Goal: Task Accomplishment & Management: Manage account settings

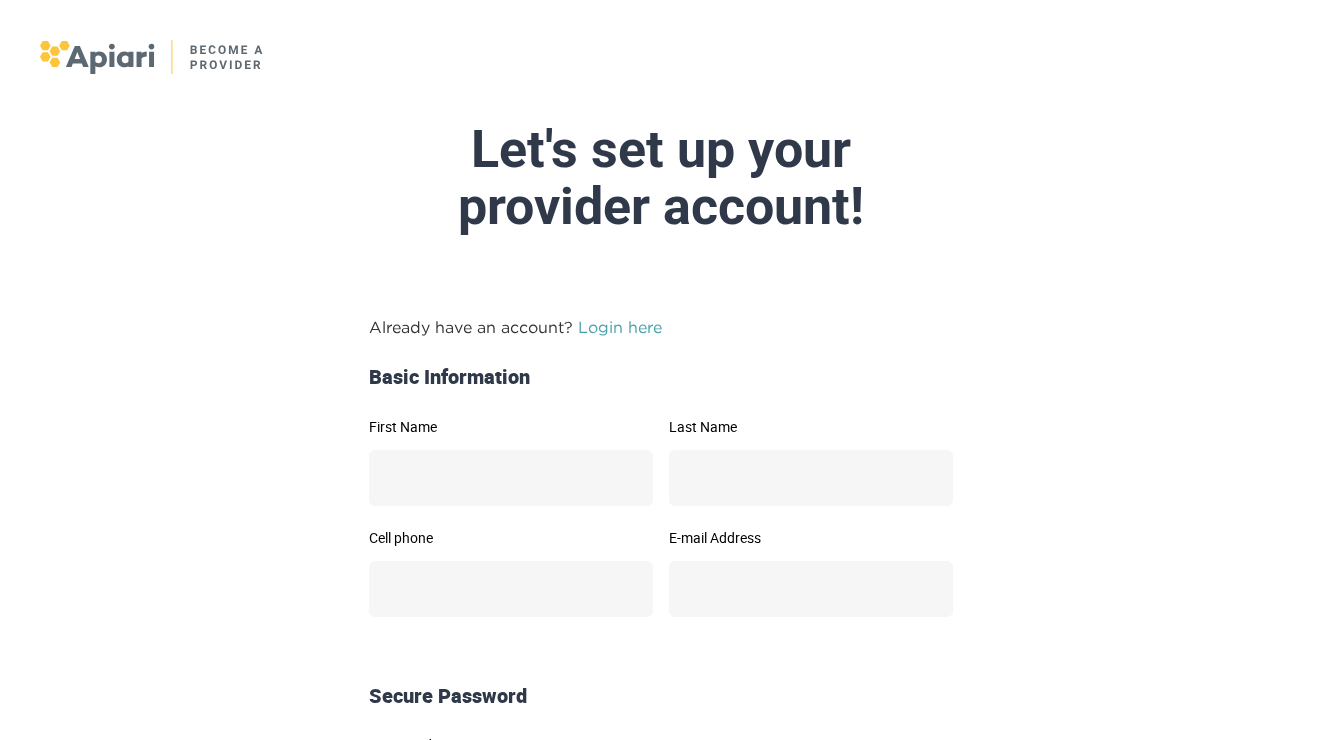
click at [613, 326] on link "Login here" at bounding box center [620, 327] width 84 height 18
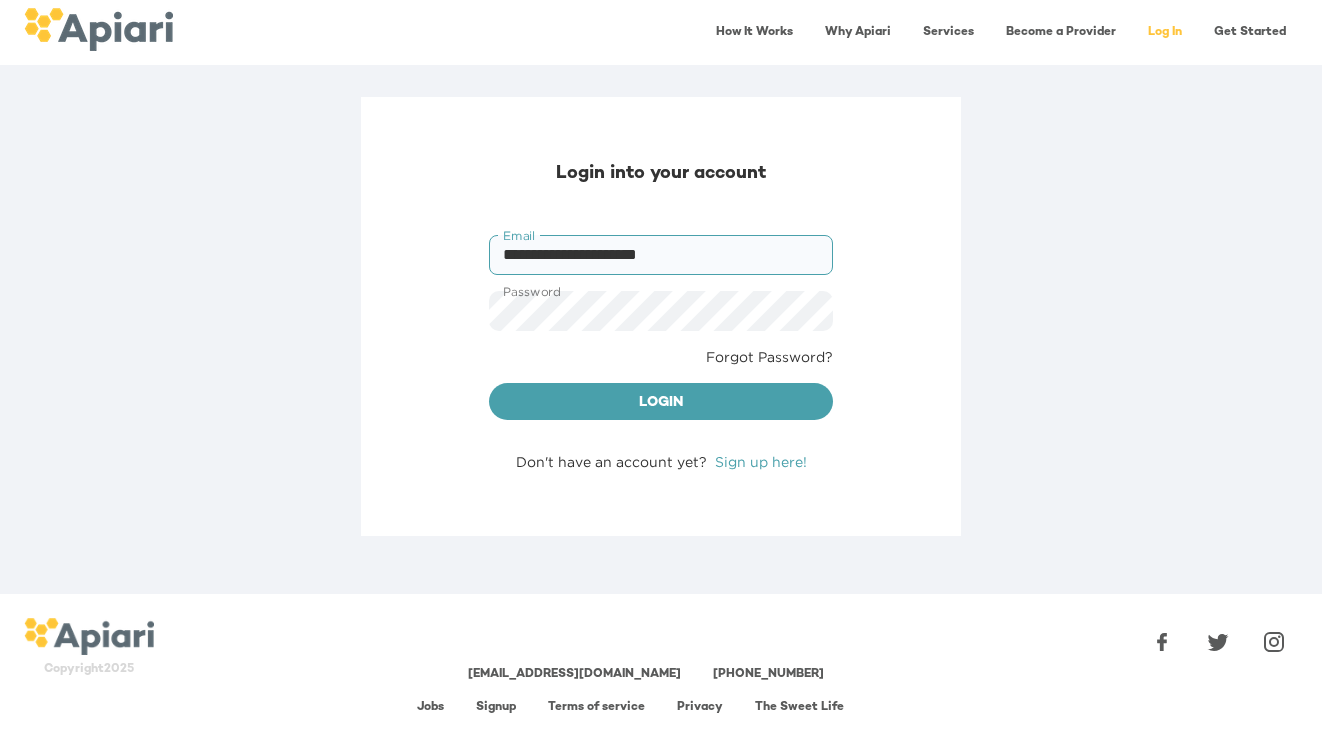
type input "**********"
click at [661, 400] on button "Login" at bounding box center [661, 402] width 344 height 38
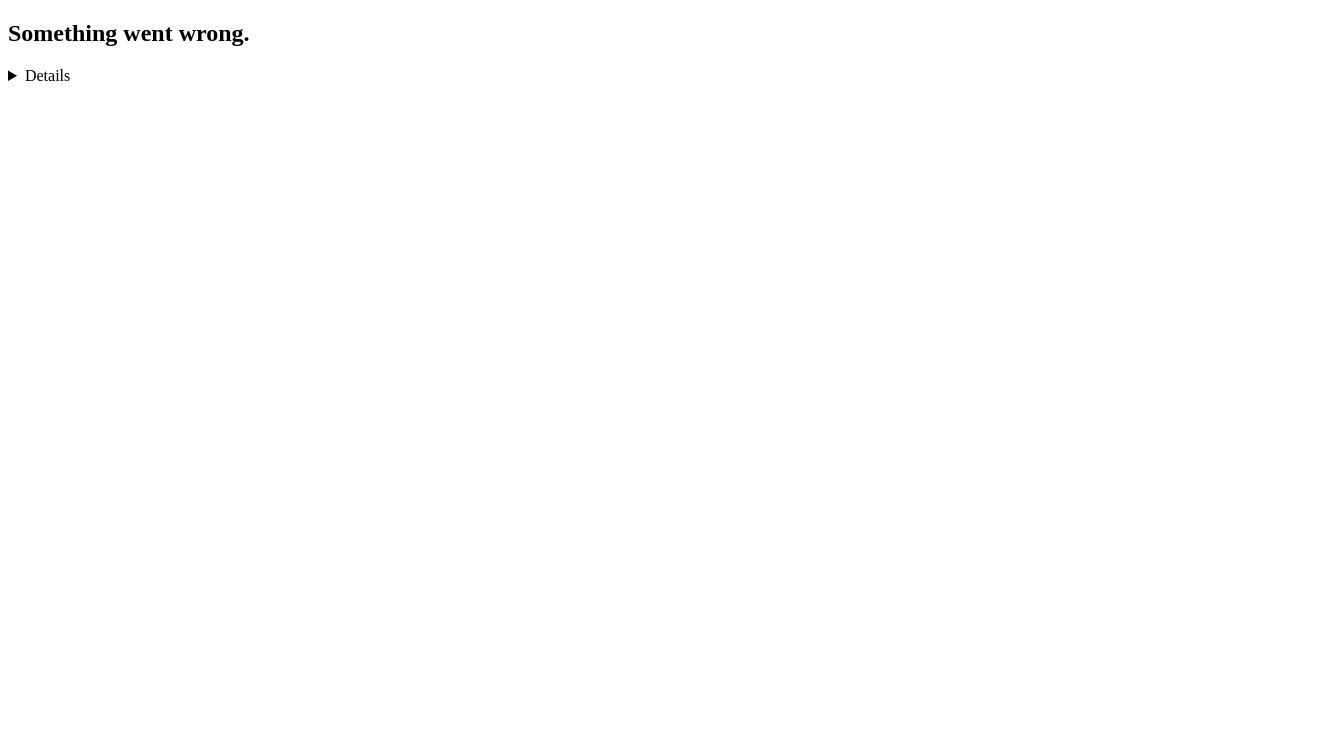
click at [31, 73] on details "TypeError: undefined is not an object (evaluating 'nV[r].heading') in n in cd i…" at bounding box center [661, 76] width 1306 height 18
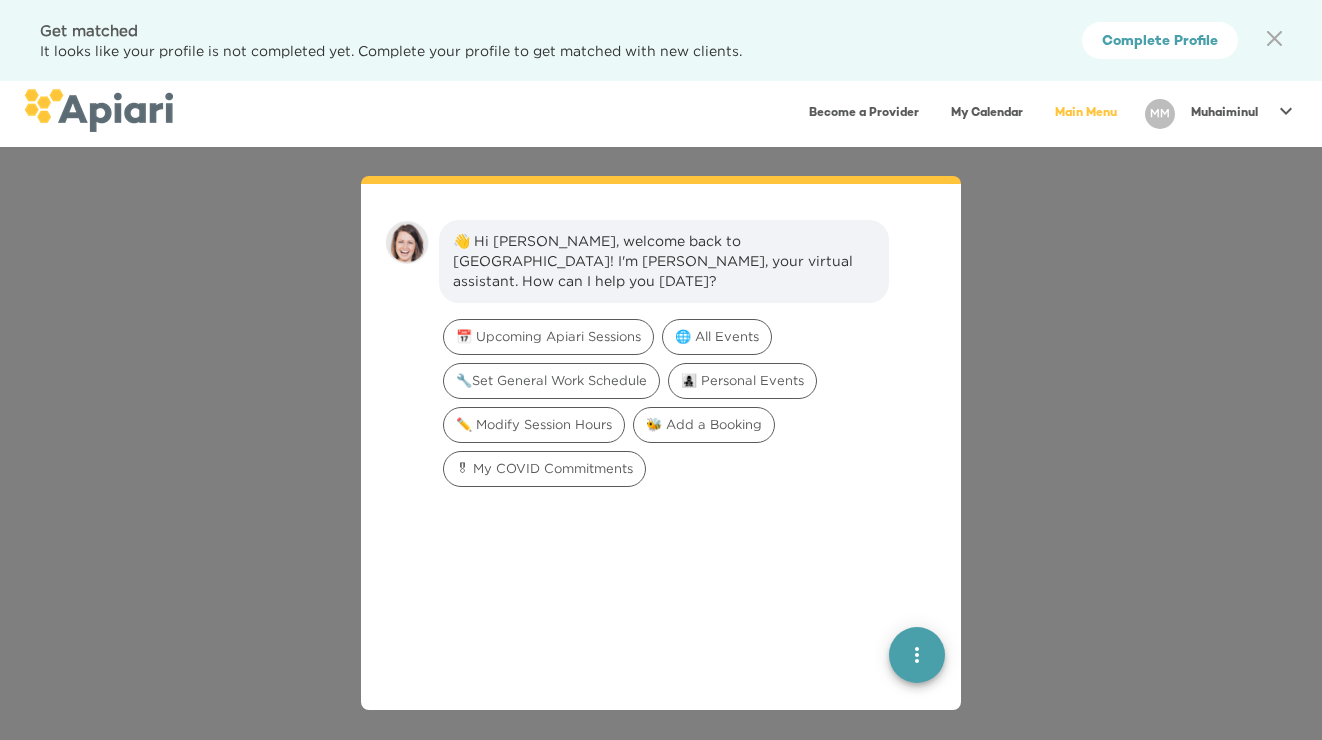
scroll to position [28, 0]
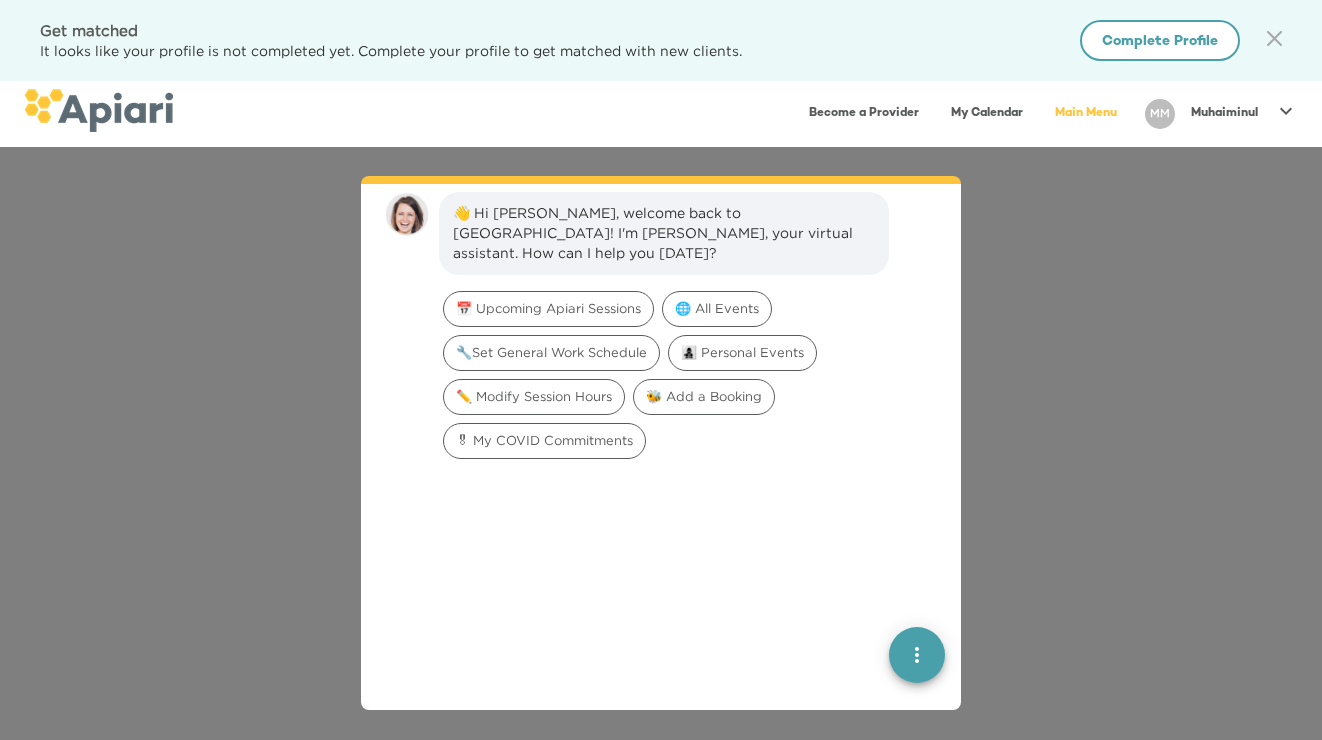
click at [1121, 50] on span "Complete Profile" at bounding box center [1160, 42] width 116 height 25
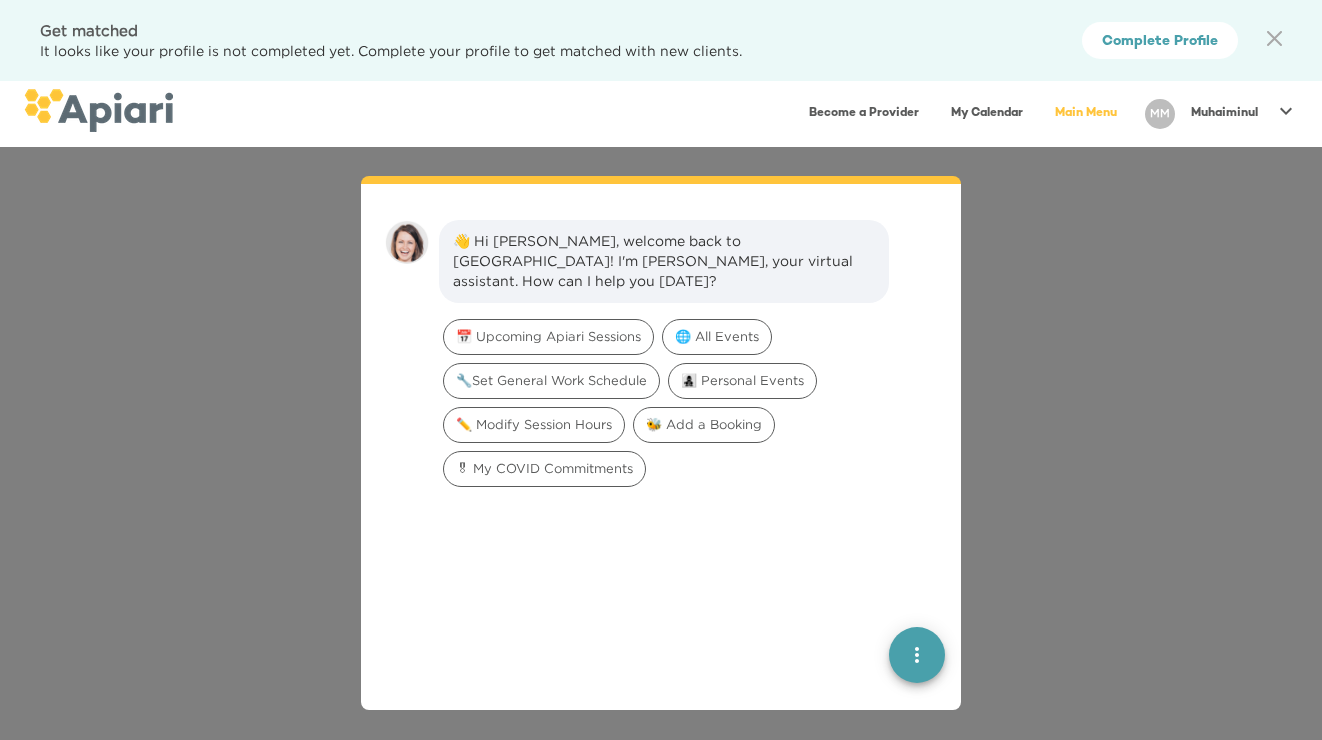
scroll to position [28, 0]
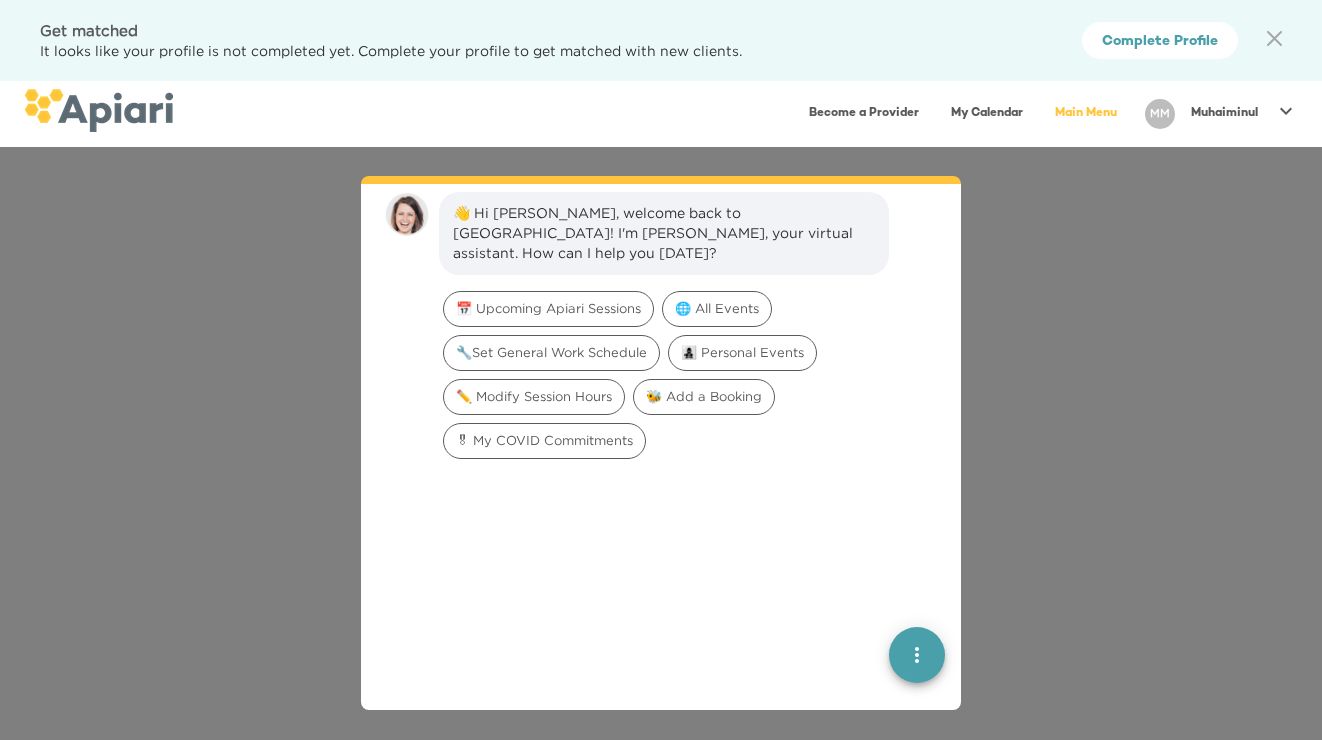
click at [1210, 113] on p "Muhaiminul" at bounding box center [1224, 113] width 67 height 17
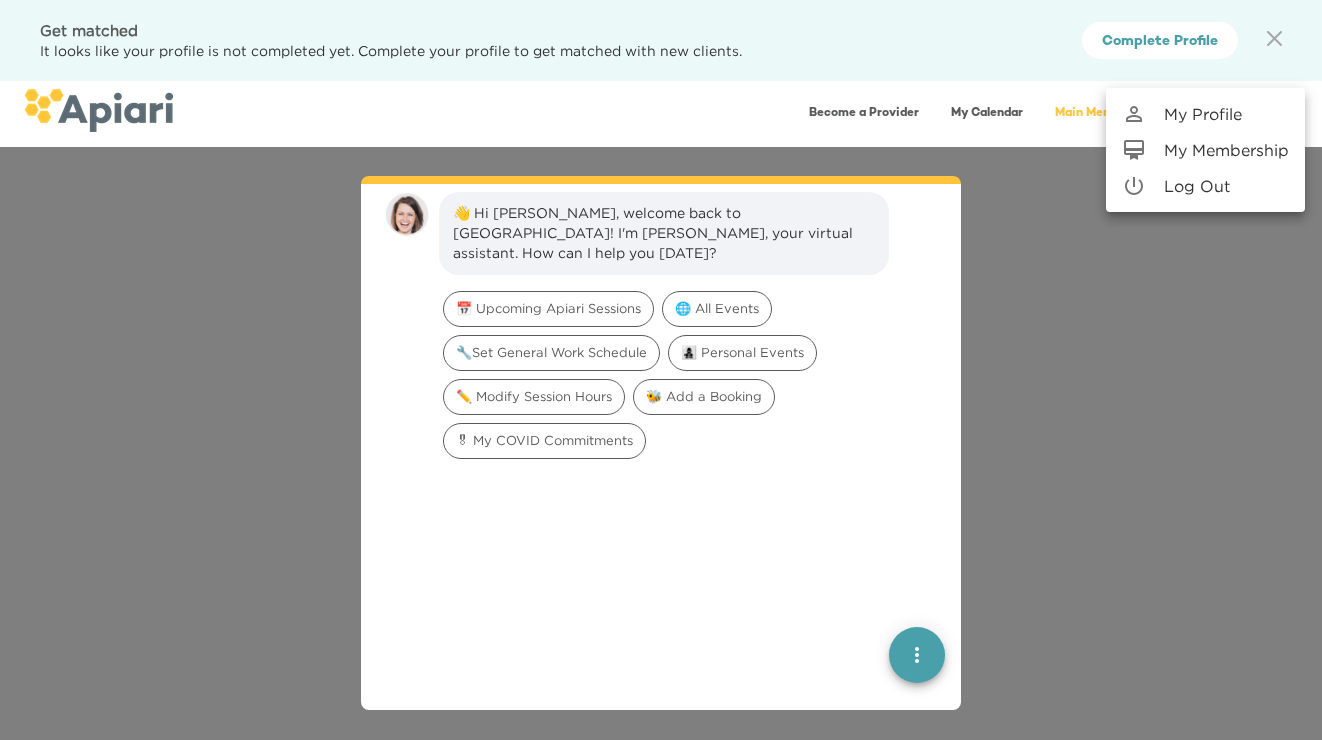
click at [1242, 122] on p "My Profile" at bounding box center [1203, 114] width 78 height 24
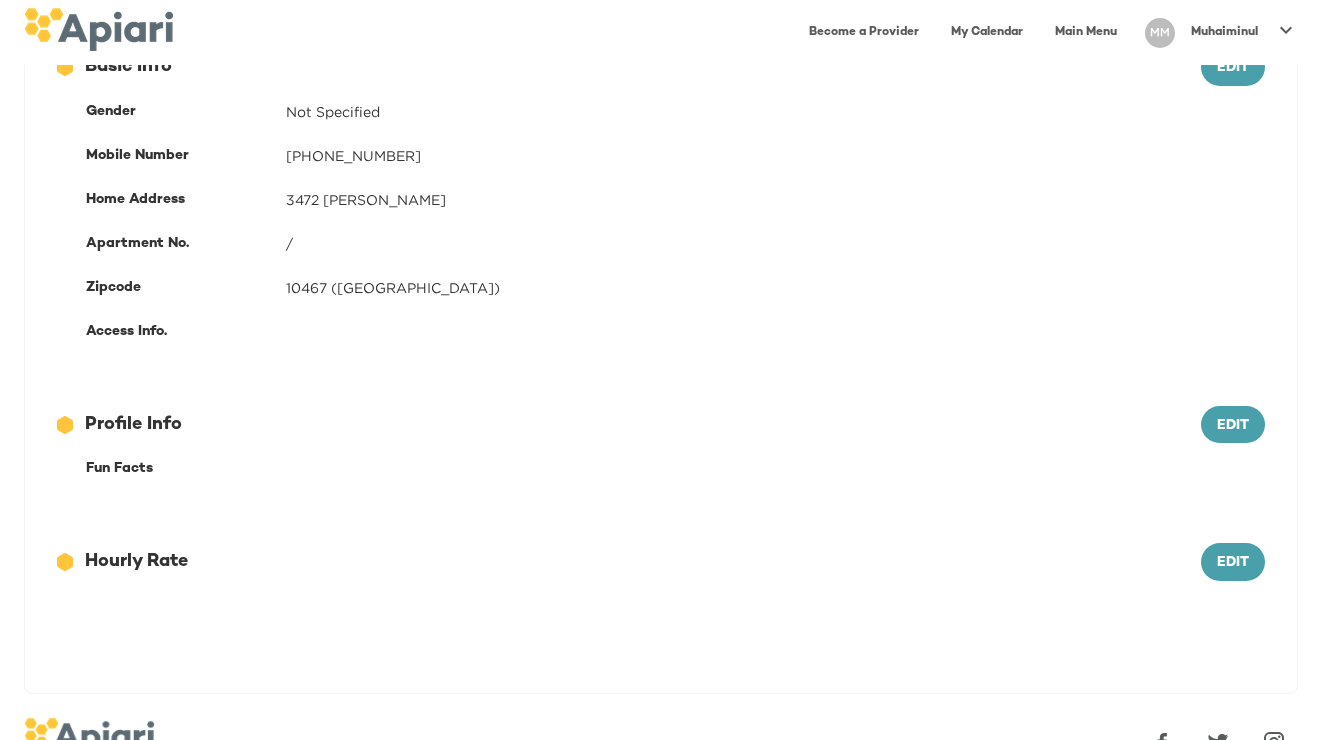
scroll to position [408, 0]
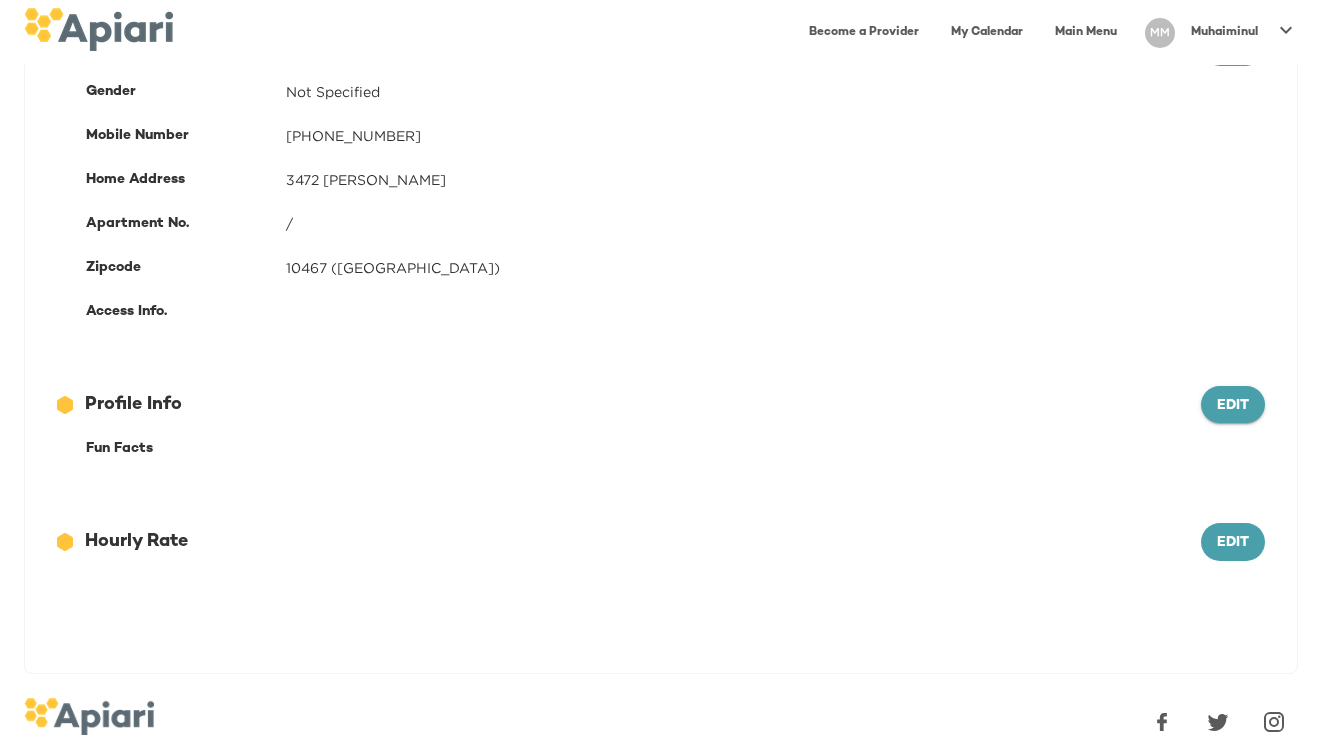
click at [1243, 399] on span "Edit" at bounding box center [1233, 406] width 32 height 25
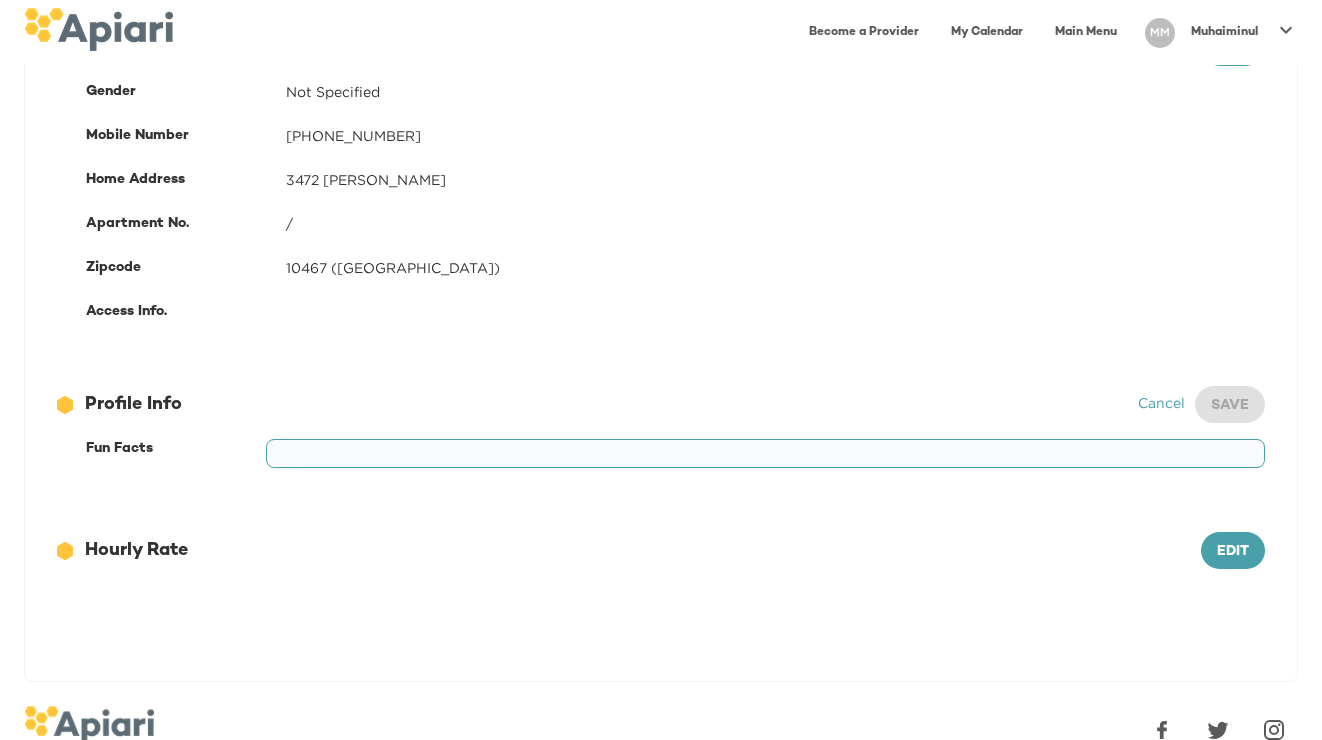
click at [1243, 399] on div "Cancel Save" at bounding box center [1201, 405] width 127 height 38
click at [1221, 569] on div "12686743-09FA-4EEB-95D2-F2C0DBB3467E Created with sketchtool. Hourly Rate Edit" at bounding box center [661, 559] width 1272 height 118
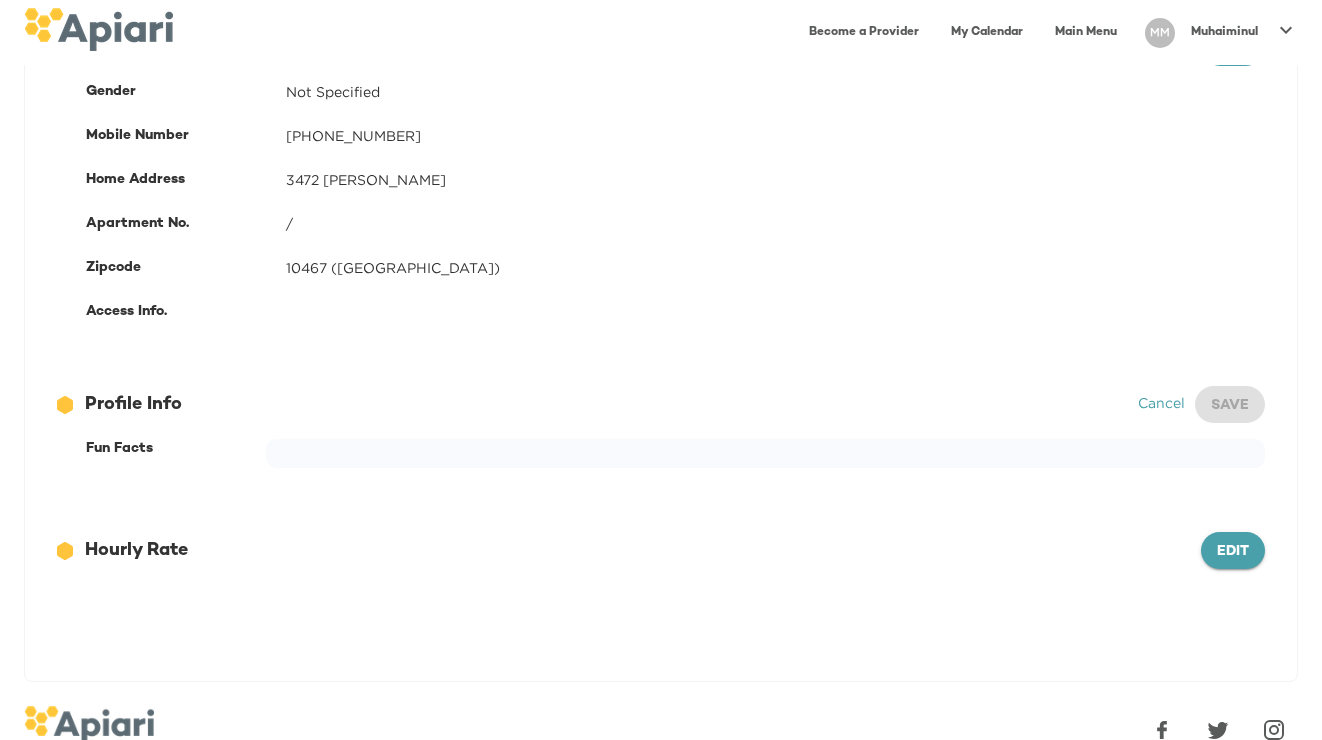
click at [1234, 535] on button "Edit" at bounding box center [1233, 551] width 64 height 38
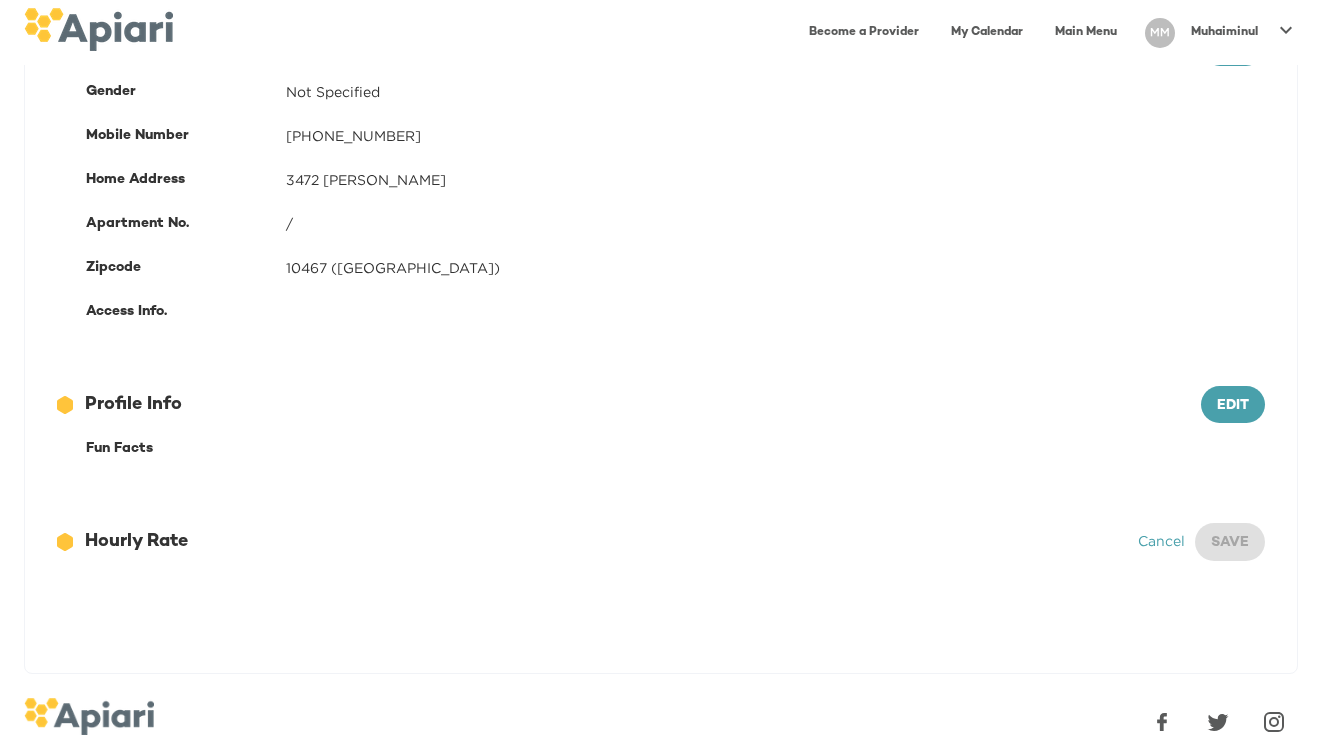
click at [1129, 523] on div "12686743-09FA-4EEB-95D2-F2C0DBB3467E Created with sketchtool. Hourly Rate Cance…" at bounding box center [661, 542] width 1208 height 38
click at [1131, 527] on div "12686743-09FA-4EEB-95D2-F2C0DBB3467E Created with sketchtool. Hourly Rate Cance…" at bounding box center [661, 542] width 1208 height 38
click at [1153, 542] on link "Cancel" at bounding box center [1161, 540] width 47 height 15
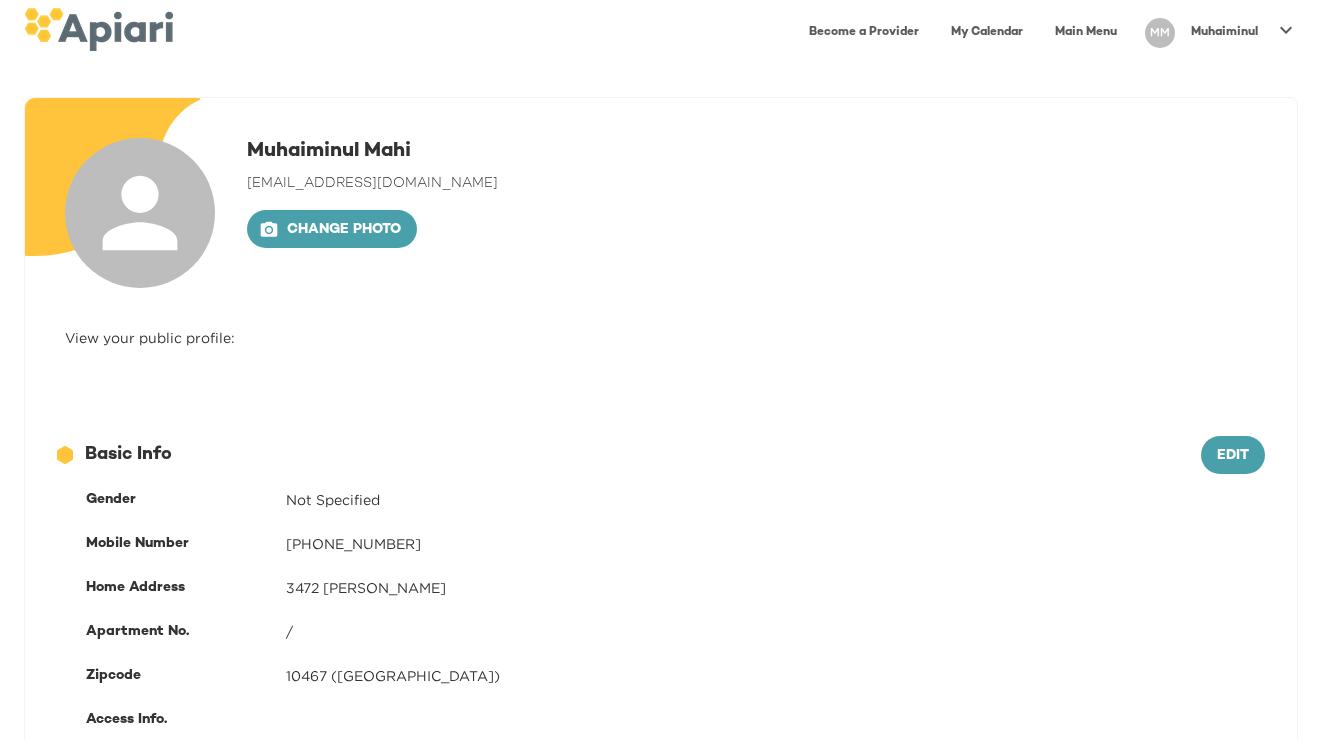
scroll to position [0, 0]
click at [961, 31] on link "My Calendar" at bounding box center [987, 32] width 96 height 41
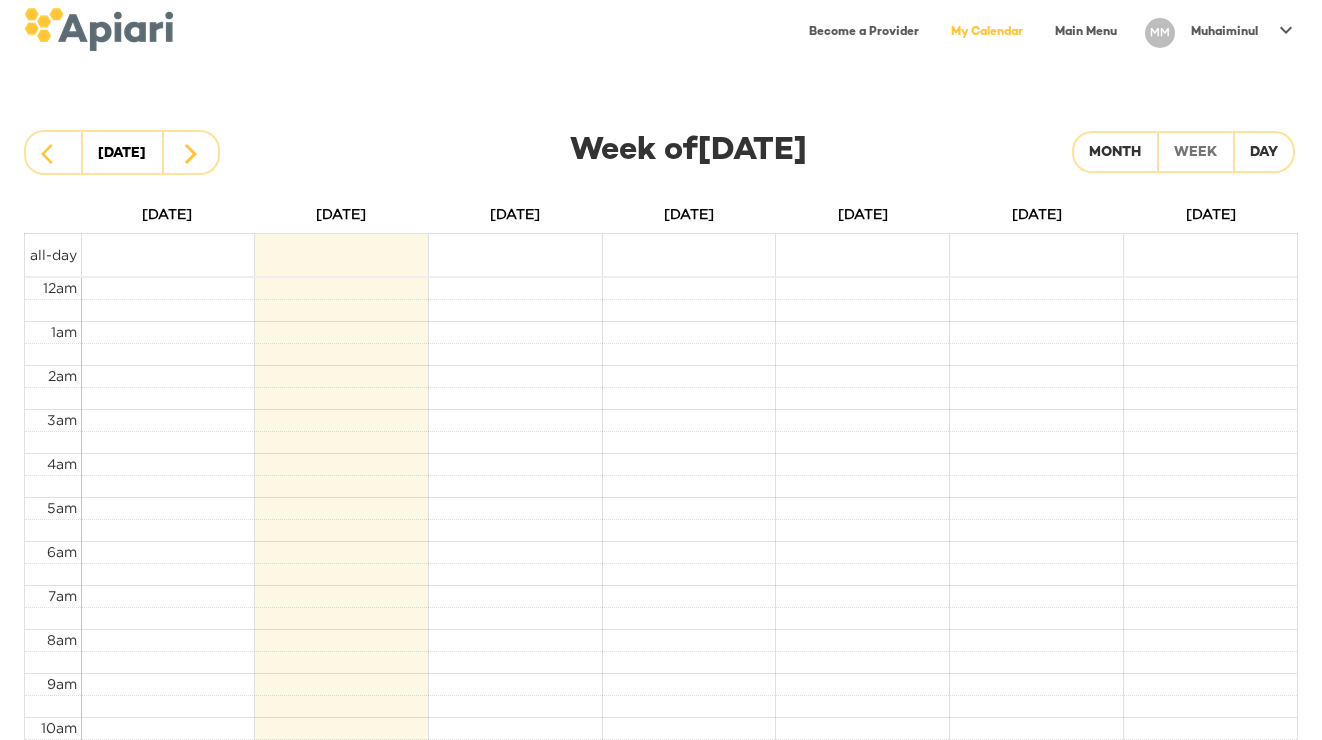
click at [911, 29] on link "Become a Provider" at bounding box center [864, 32] width 134 height 41
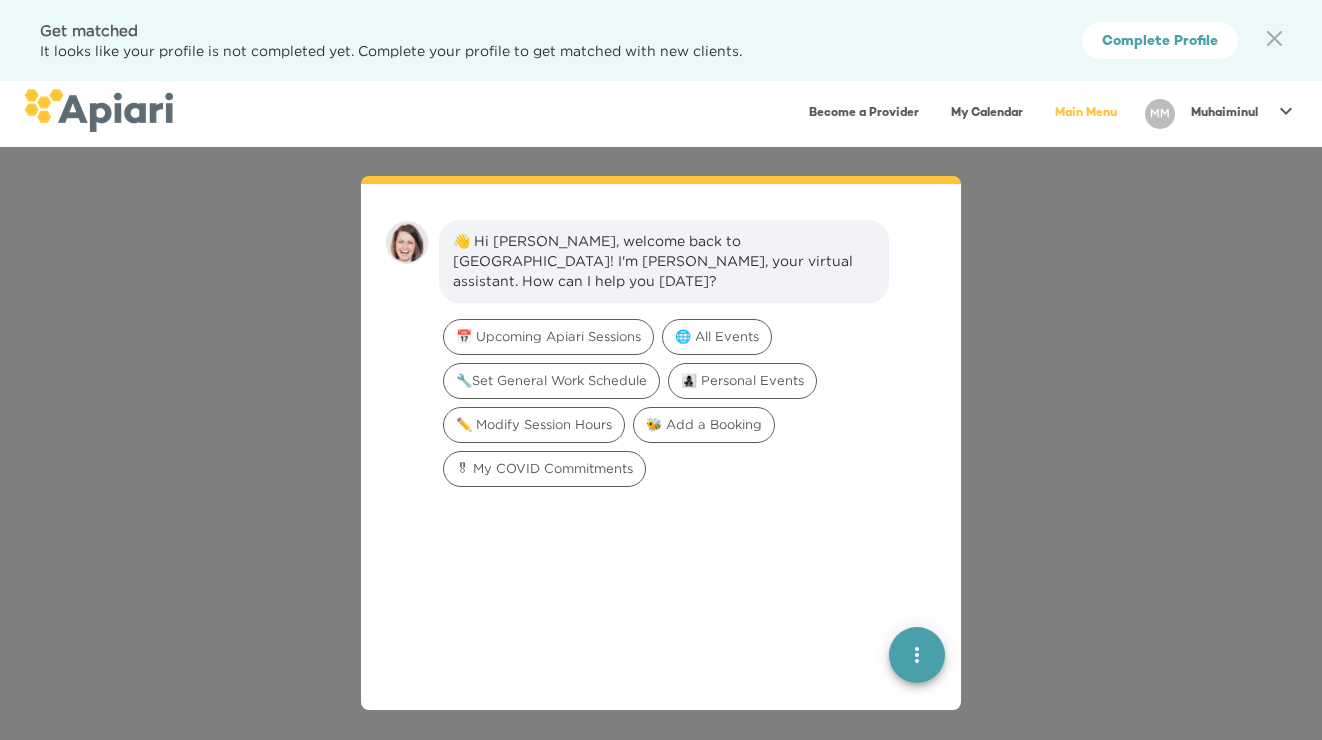
scroll to position [28, 0]
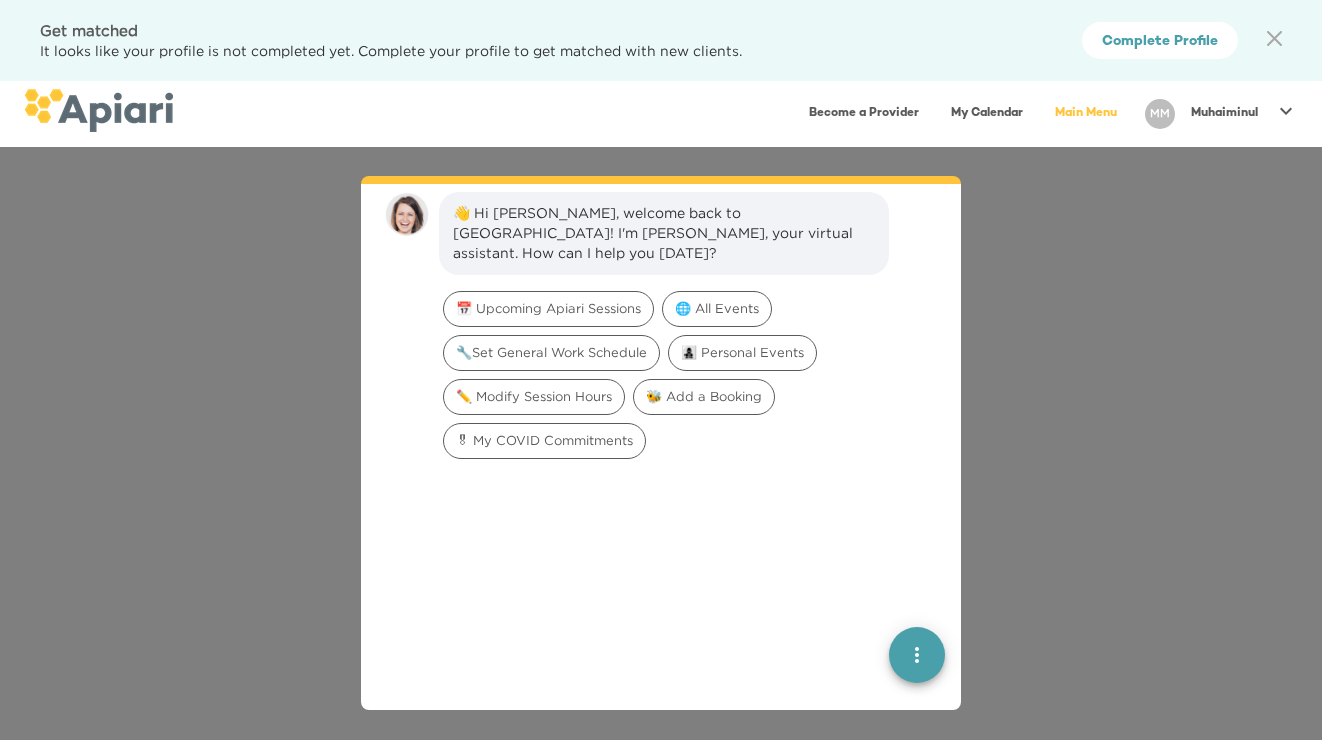
click at [914, 665] on icon "quick menu" at bounding box center [917, 654] width 24 height 24
click at [919, 600] on button "Back to main menu" at bounding box center [917, 582] width 40 height 40
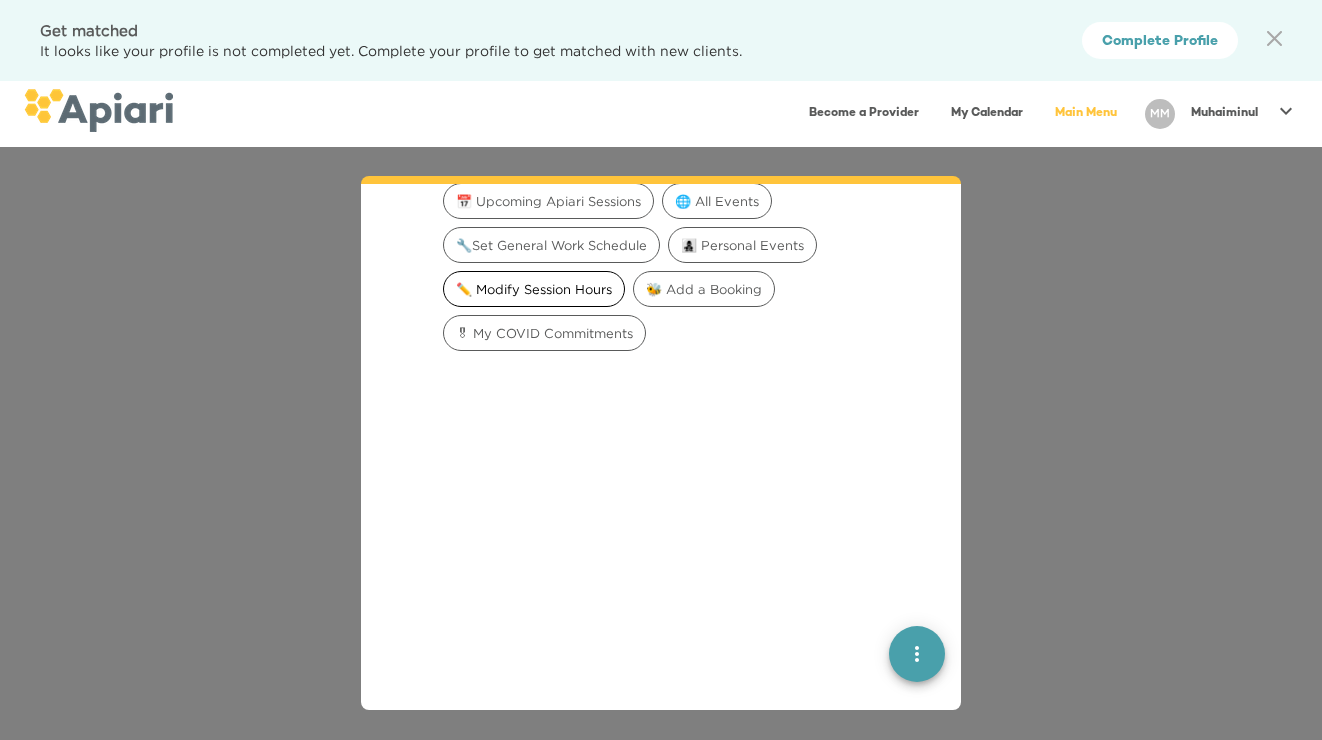
scroll to position [100, 0]
click at [583, 215] on div "📅 Upcoming Apiari Sessions" at bounding box center [548, 206] width 211 height 36
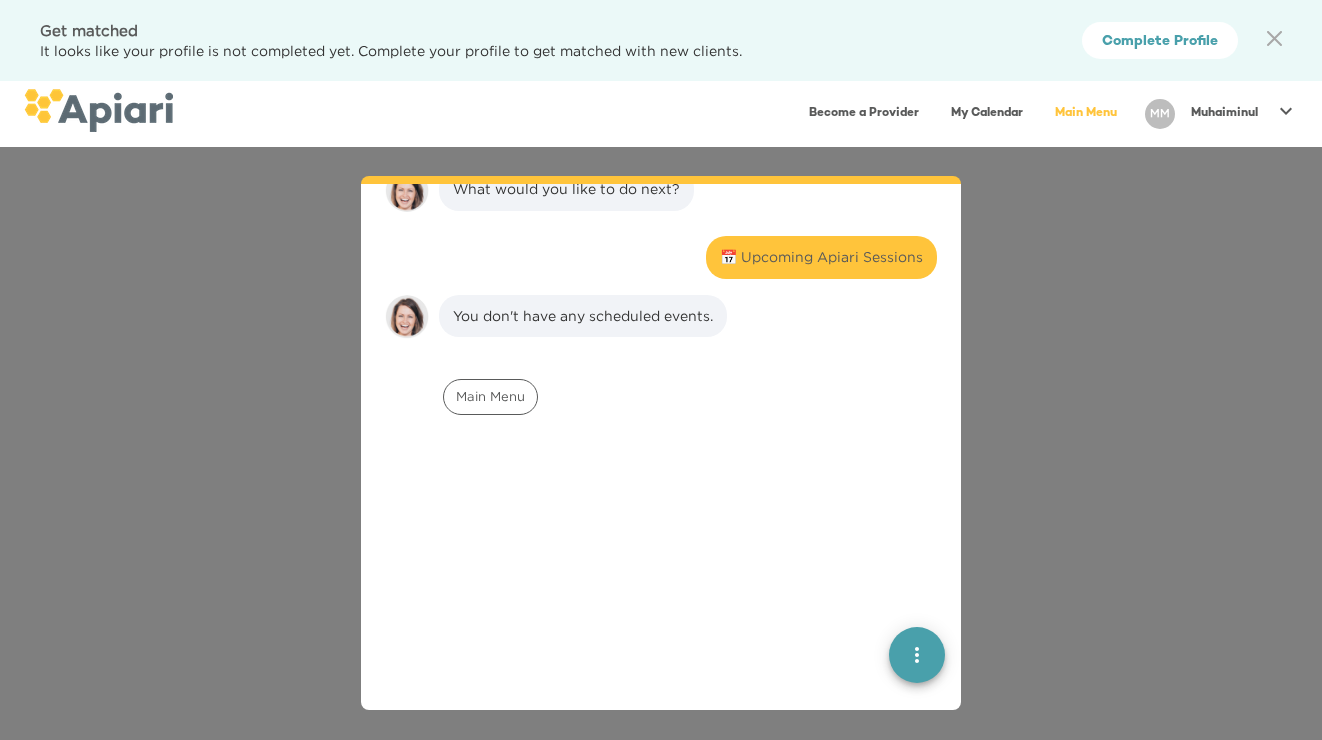
scroll to position [48, 0]
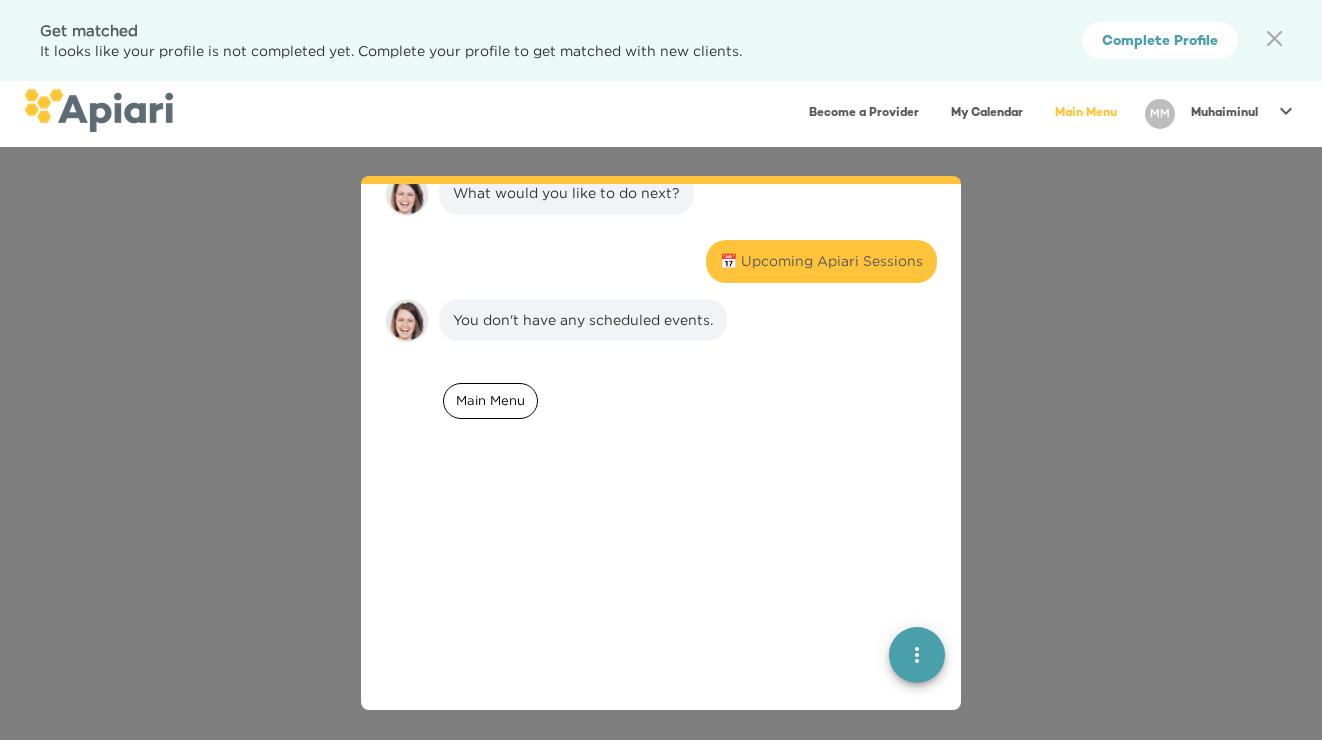
click at [494, 403] on span "Main Menu" at bounding box center [490, 400] width 93 height 19
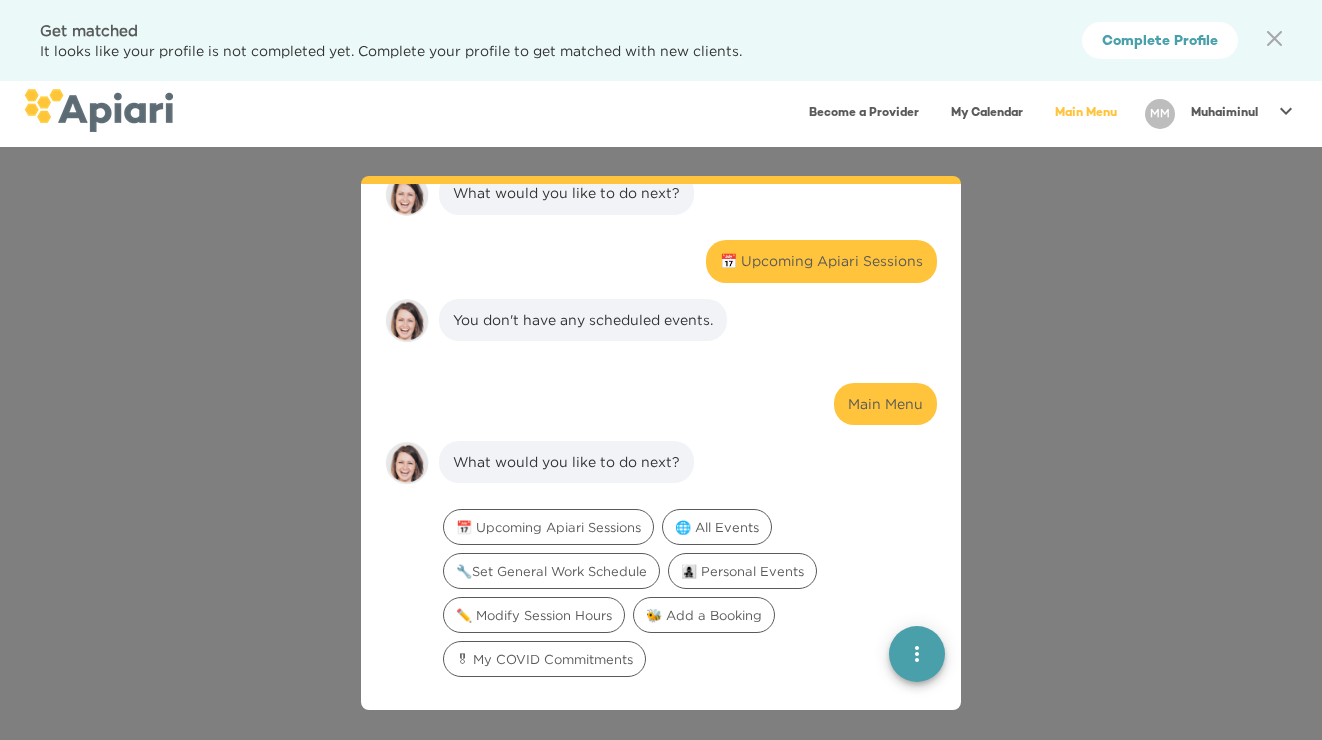
scroll to position [297, 0]
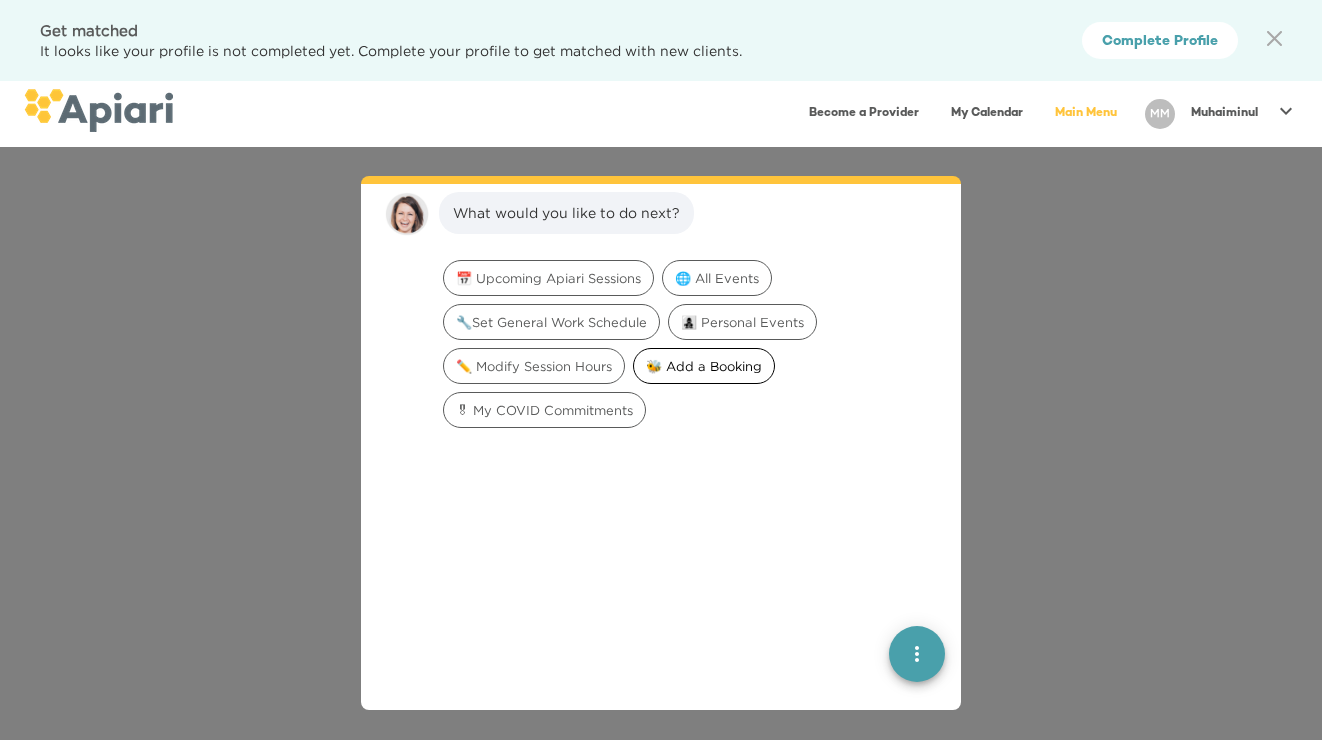
click at [735, 362] on span "🐝 Add a Booking" at bounding box center [704, 366] width 140 height 19
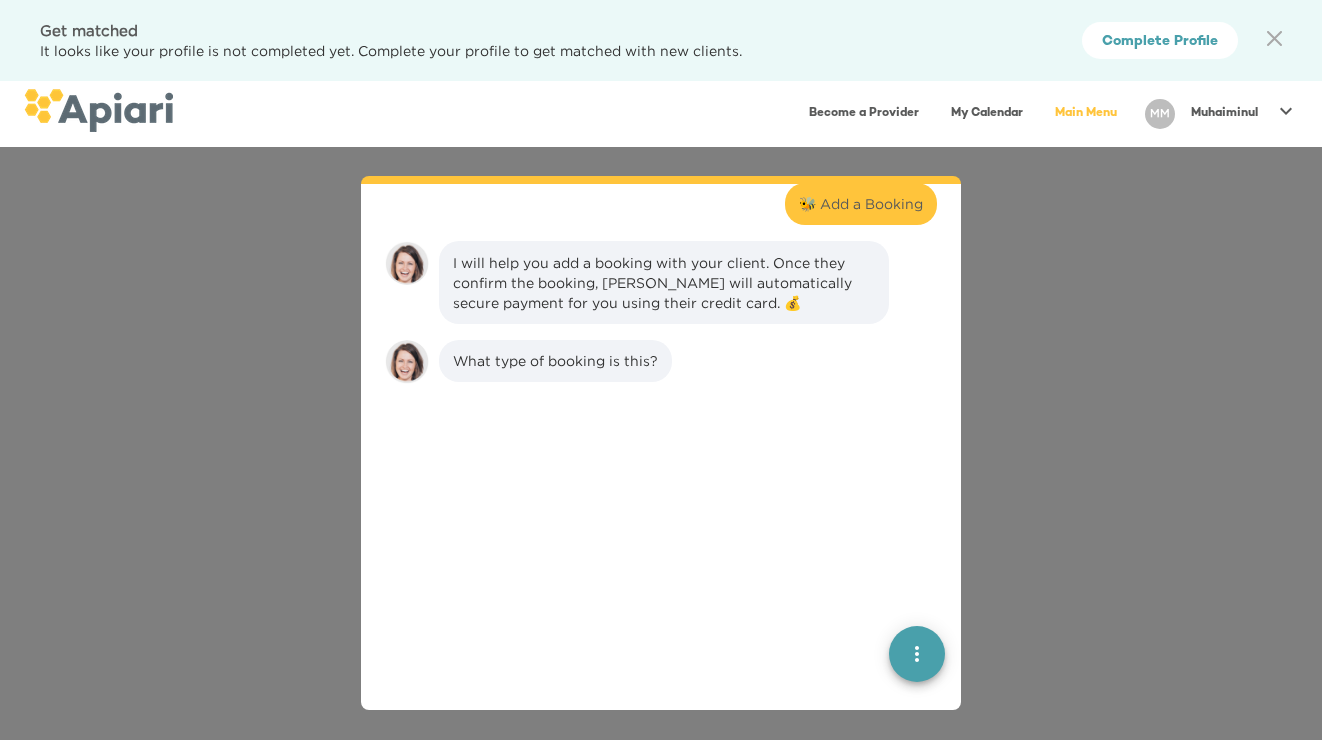
scroll to position [538, 0]
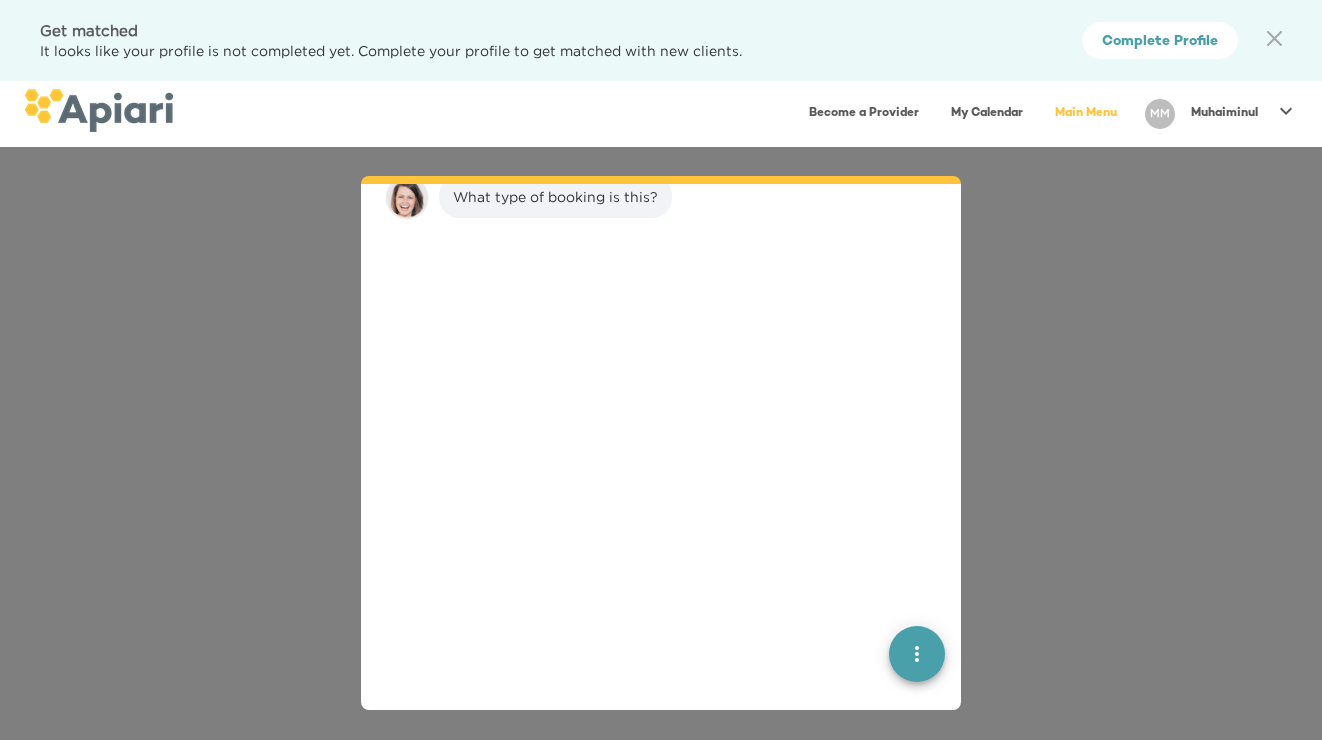
click at [550, 614] on div at bounding box center [661, 483] width 568 height 478
click at [903, 670] on button "quick menu" at bounding box center [917, 654] width 56 height 56
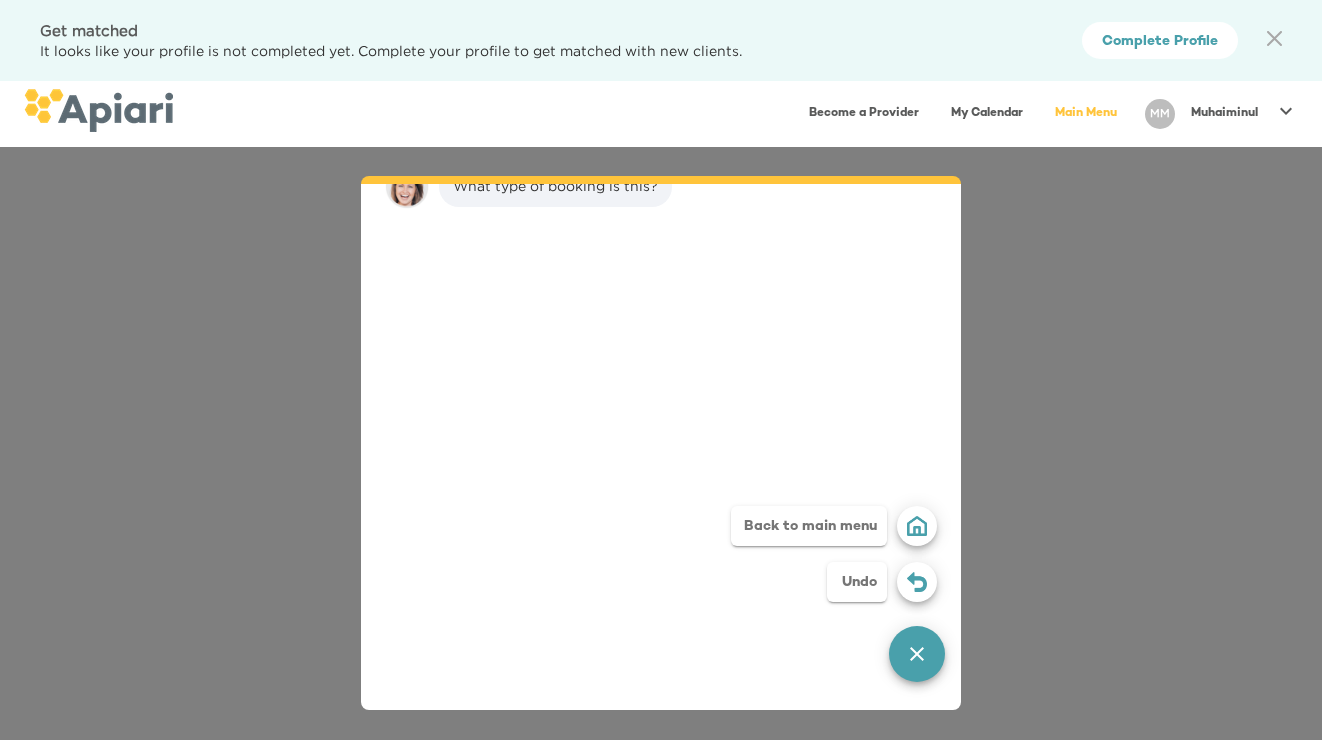
scroll to position [460, 0]
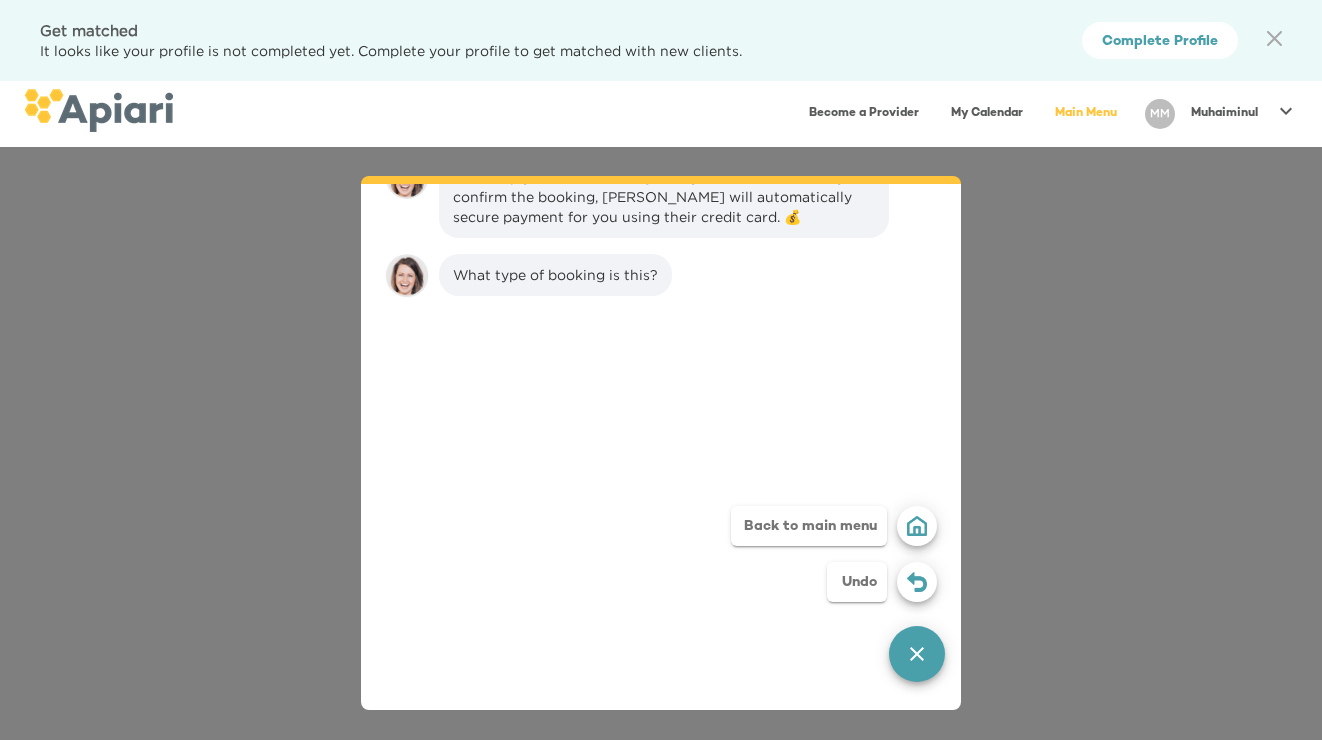
click at [599, 294] on div "What type of booking is this?" at bounding box center [555, 275] width 233 height 42
click at [897, 580] on span "Undo" at bounding box center [917, 582] width 40 height 20
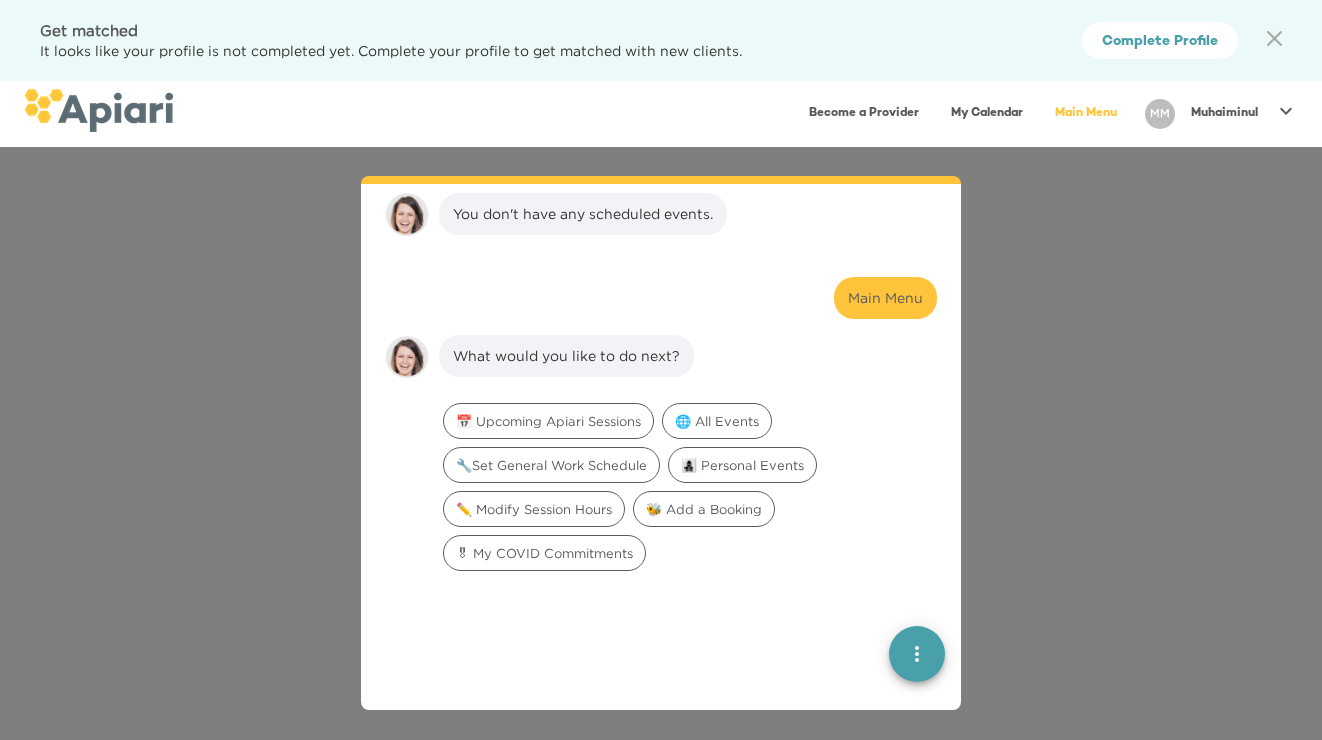
scroll to position [297, 0]
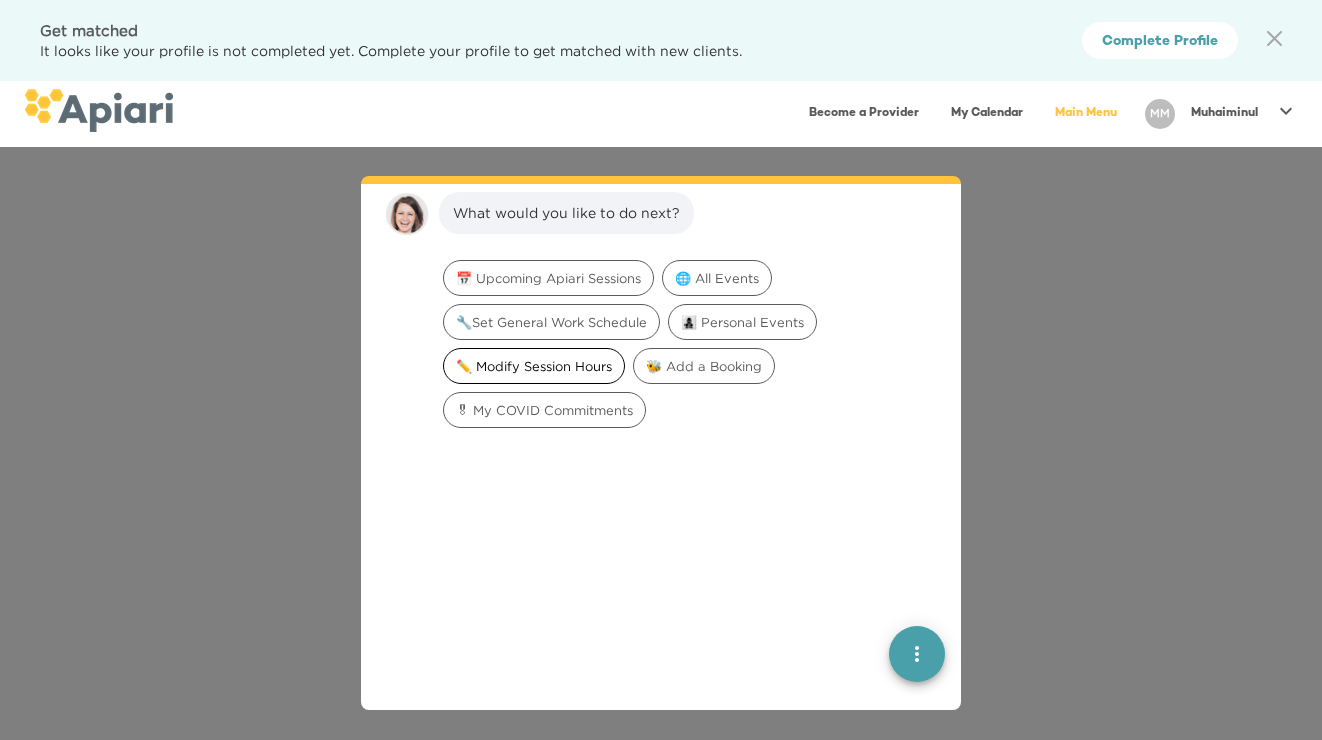
click at [588, 365] on span "✏️ Modify Session Hours" at bounding box center [534, 366] width 180 height 19
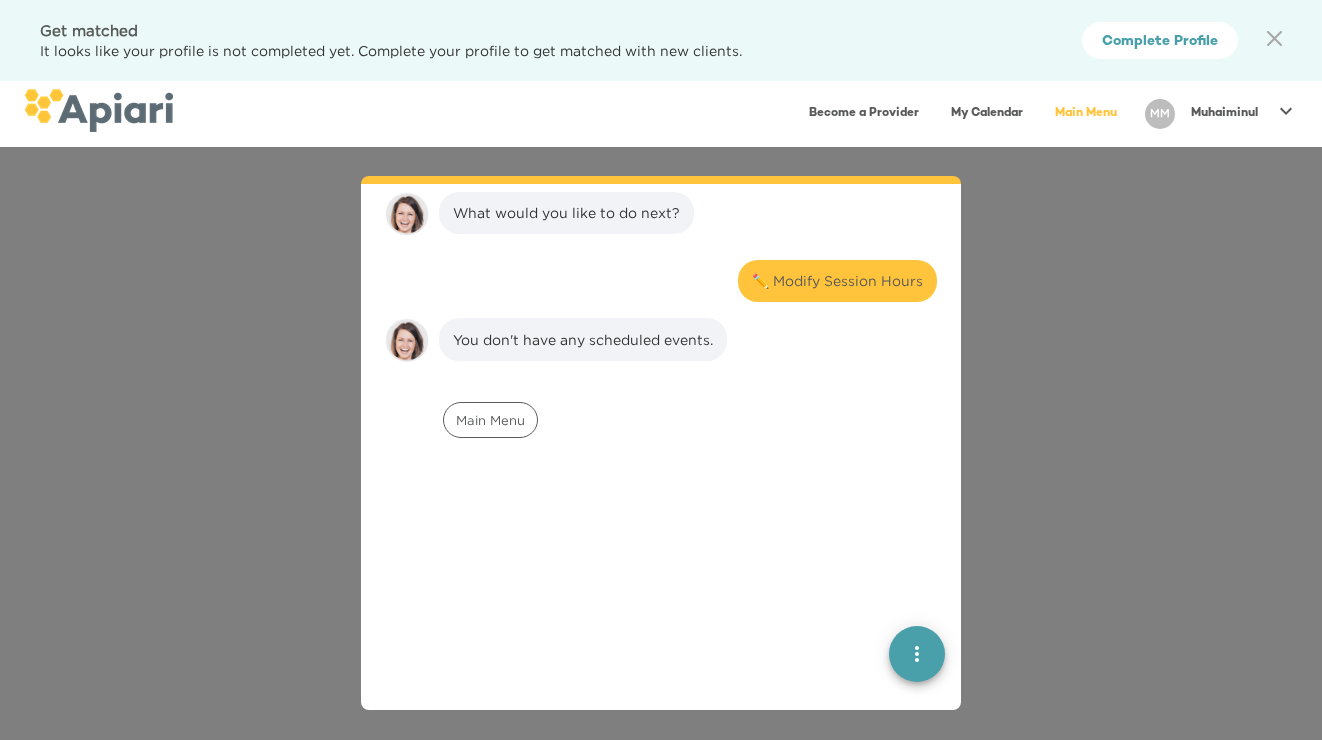
scroll to position [423, 0]
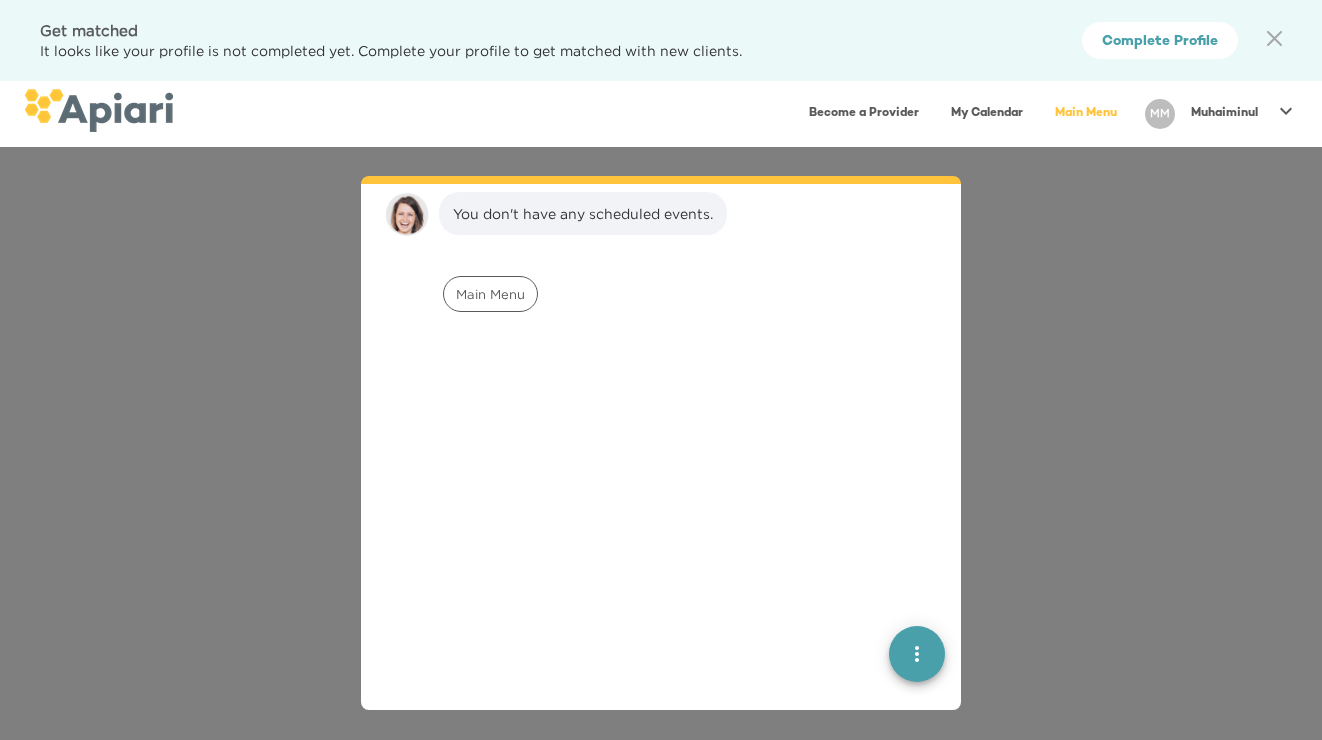
click at [511, 51] on span "It looks like your profile is not completed yet. Complete your profile to get m…" at bounding box center [391, 50] width 702 height 15
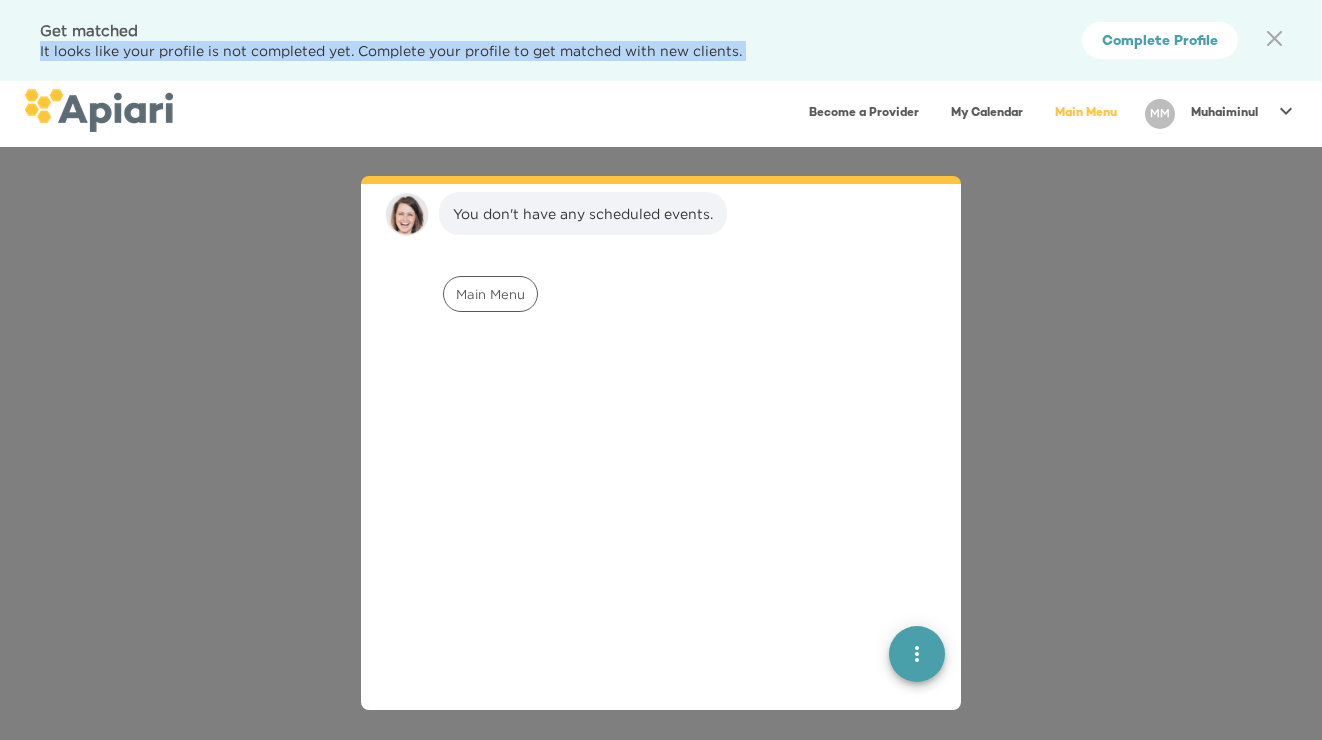
click at [511, 51] on span "It looks like your profile is not completed yet. Complete your profile to get m…" at bounding box center [391, 50] width 702 height 15
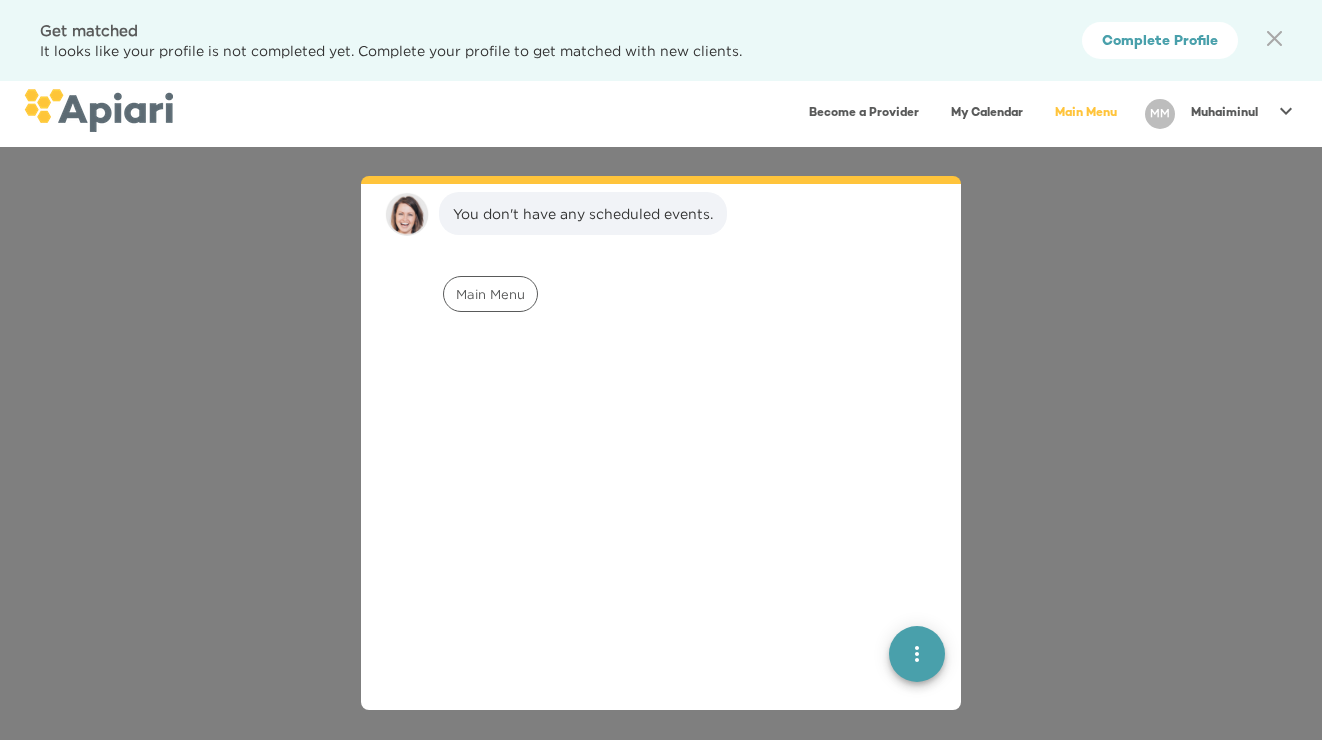
click at [1214, 94] on div "MM Muhaiminul" at bounding box center [1221, 114] width 169 height 46
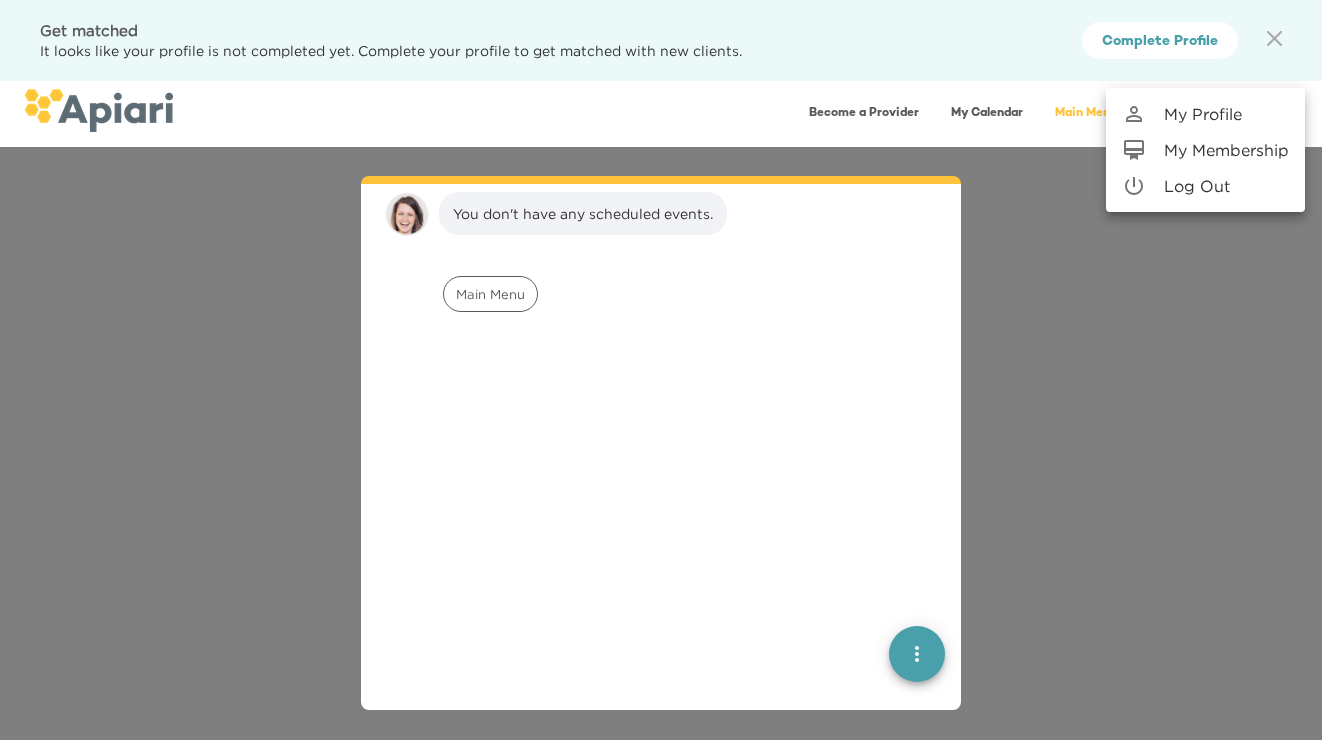
click at [1212, 138] on p "My Membership" at bounding box center [1226, 150] width 125 height 24
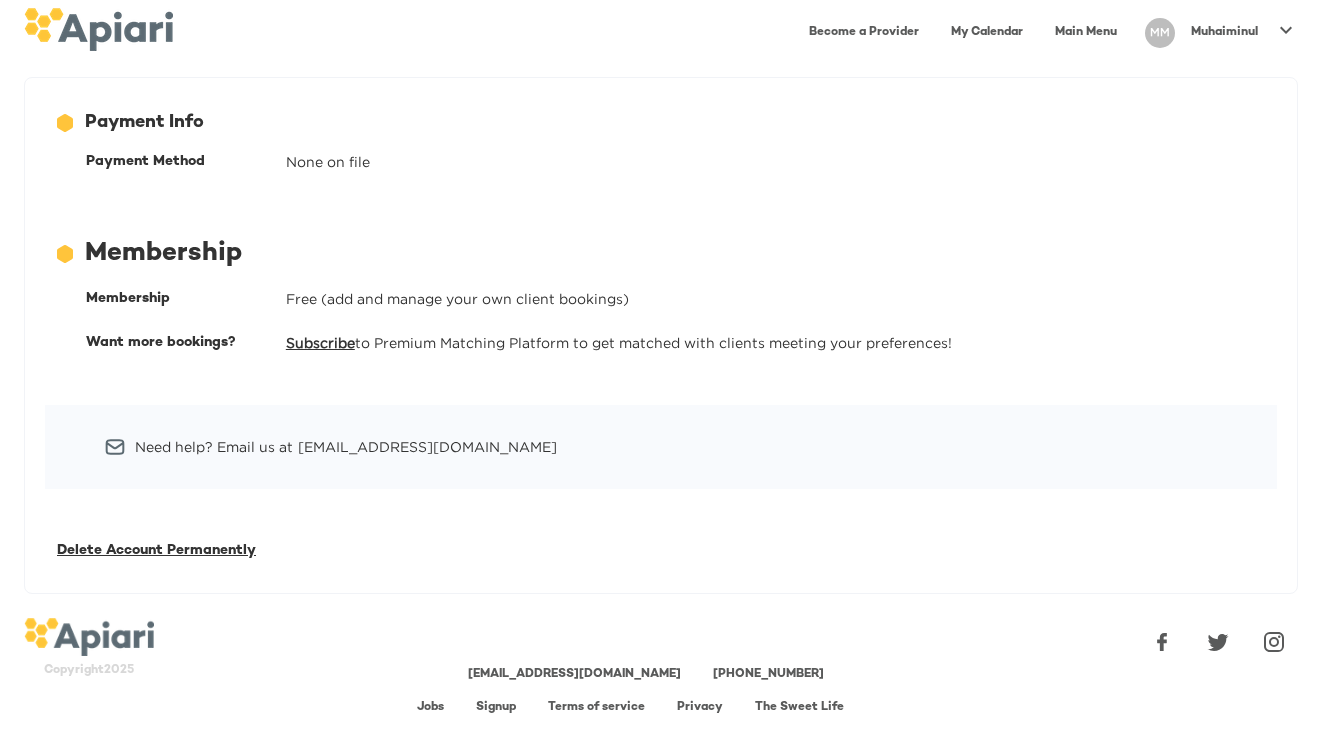
scroll to position [19, 0]
click at [322, 159] on div "None on file" at bounding box center [775, 163] width 979 height 20
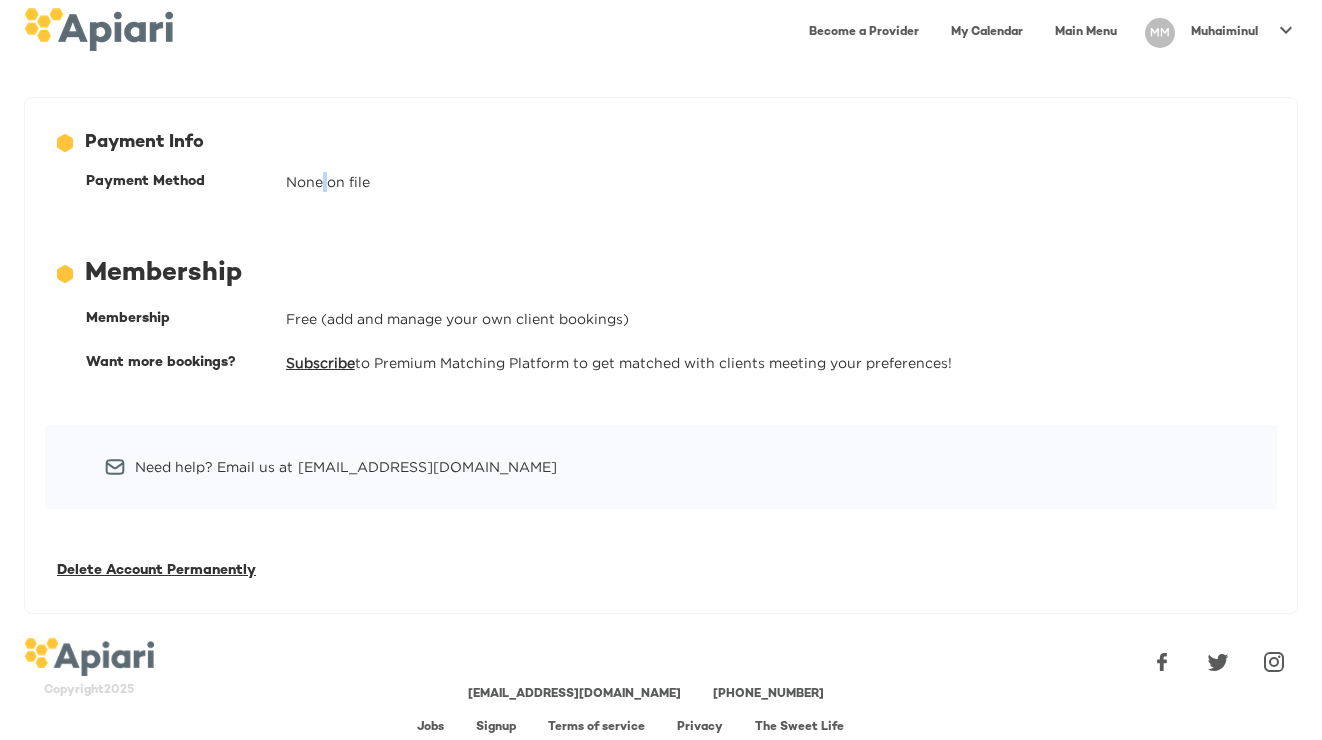
scroll to position [0, 0]
click at [1204, 28] on p "Muhaiminul" at bounding box center [1224, 32] width 67 height 17
click at [1203, 30] on p "My Profile" at bounding box center [1203, 42] width 78 height 24
